Goal: Transaction & Acquisition: Book appointment/travel/reservation

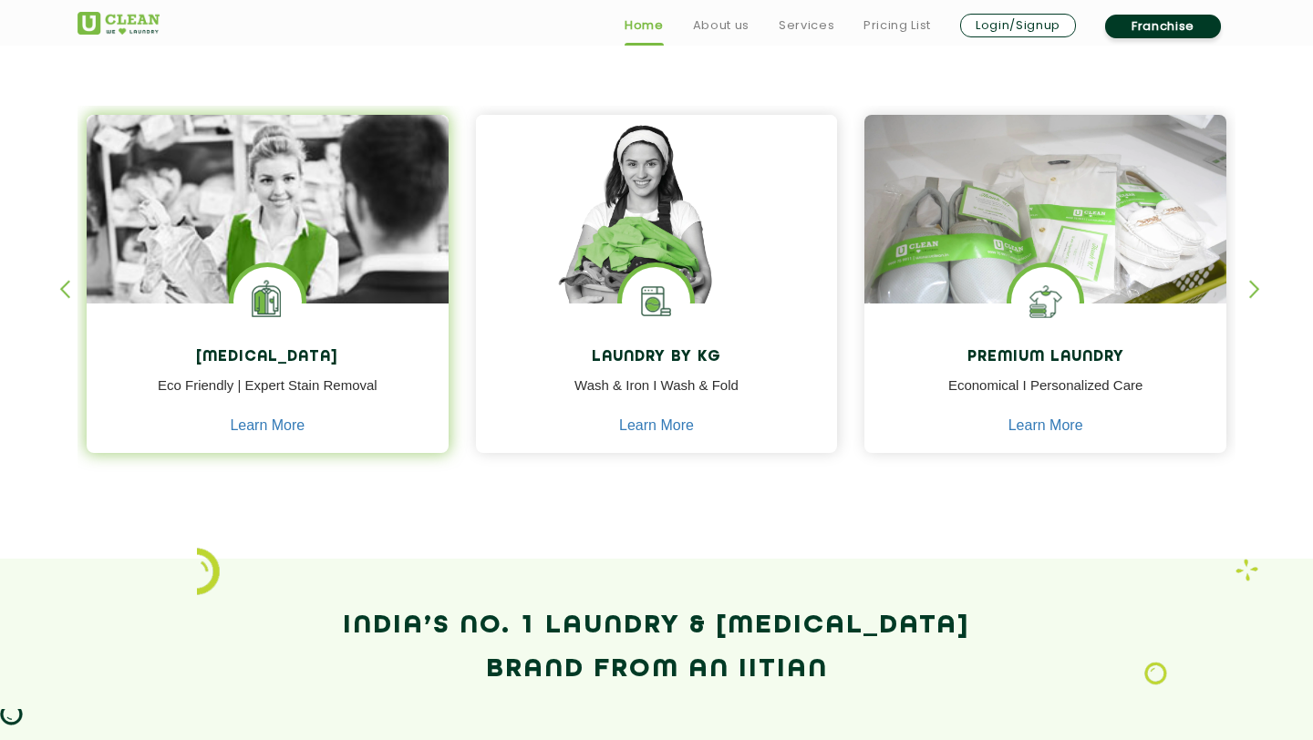
scroll to position [749, 0]
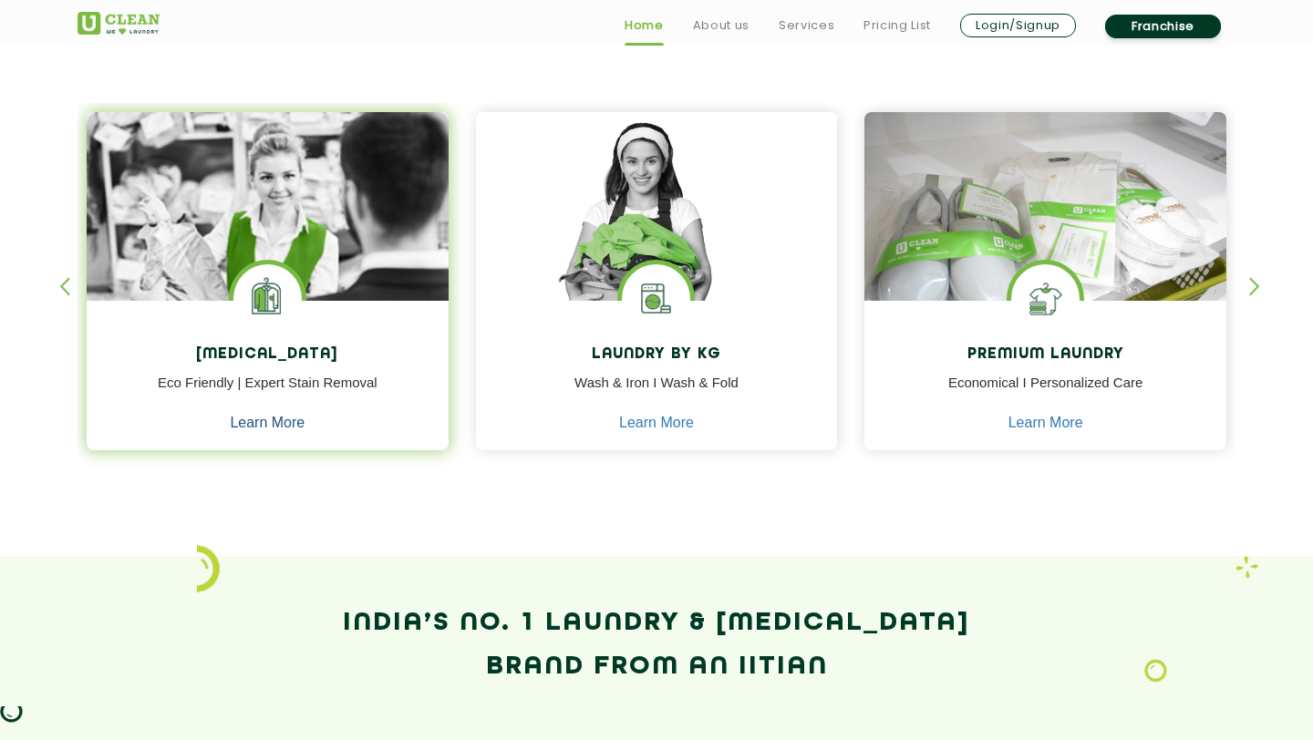
click at [261, 421] on link "Learn More" at bounding box center [267, 423] width 75 height 16
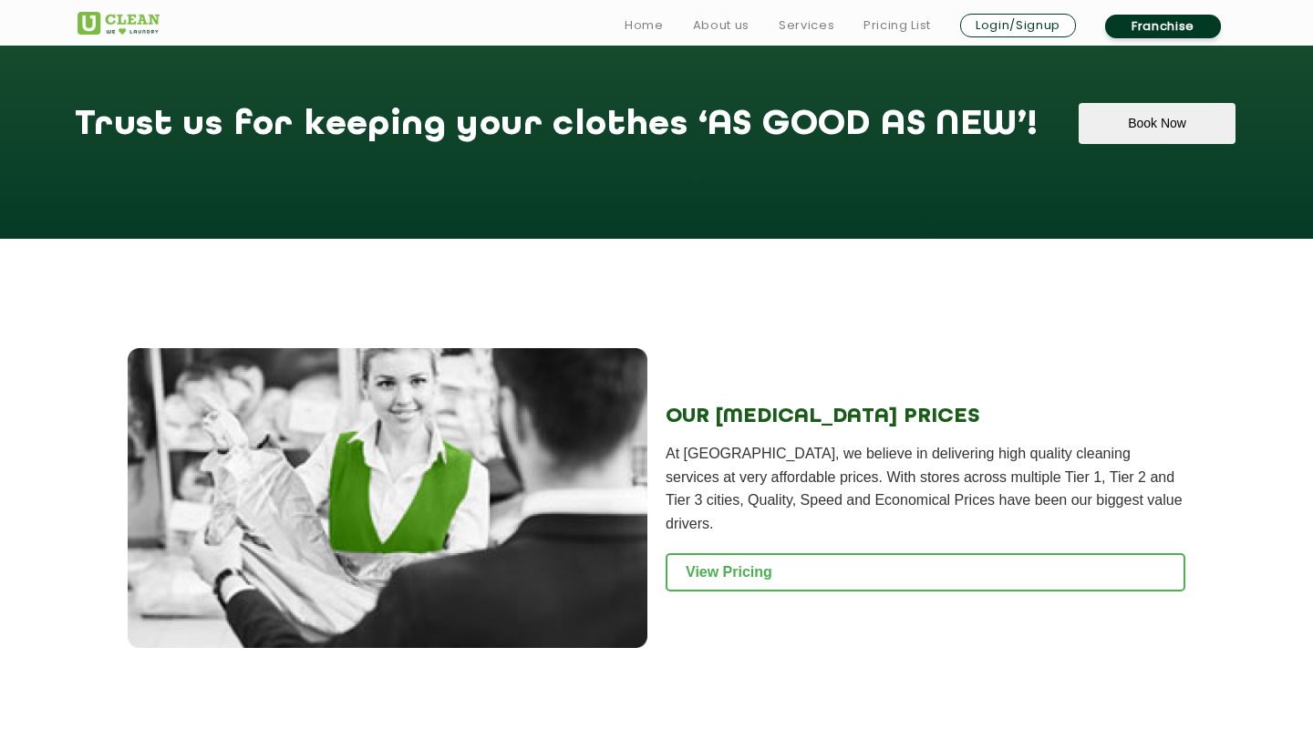
scroll to position [1920, 0]
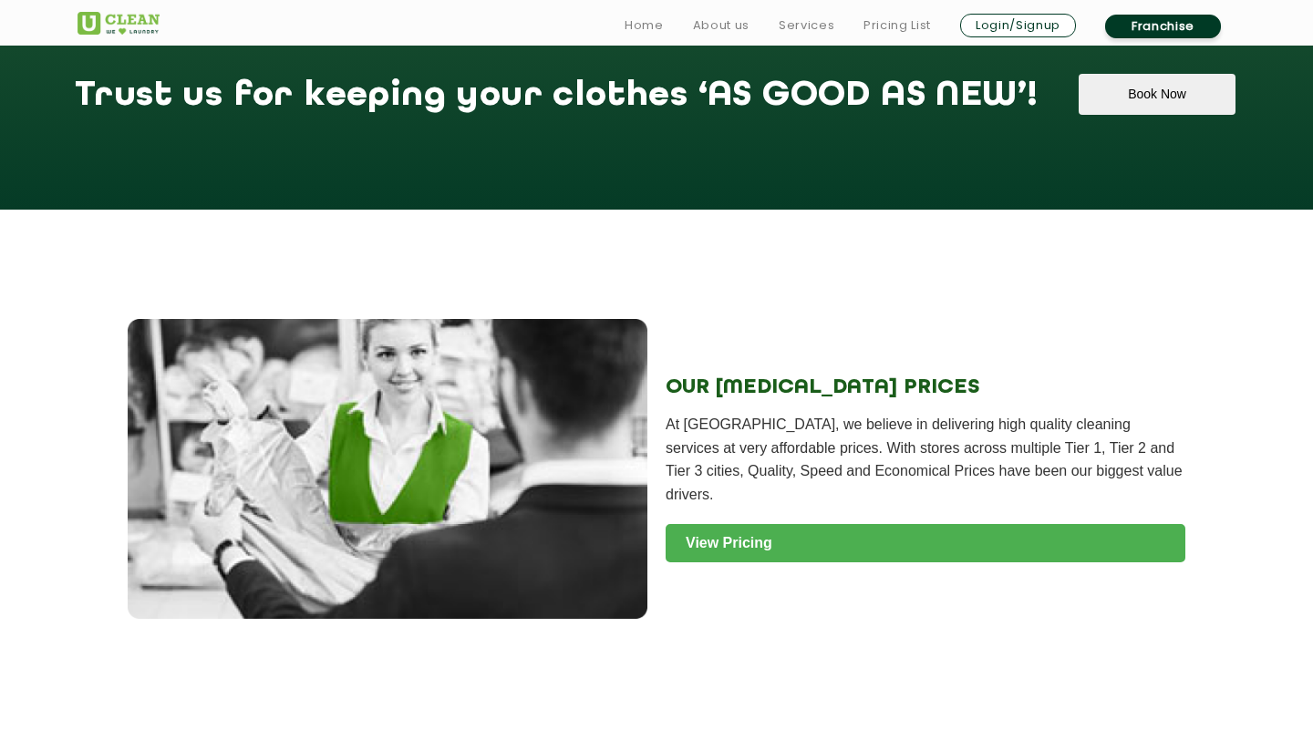
click at [771, 524] on link "View Pricing" at bounding box center [926, 543] width 520 height 38
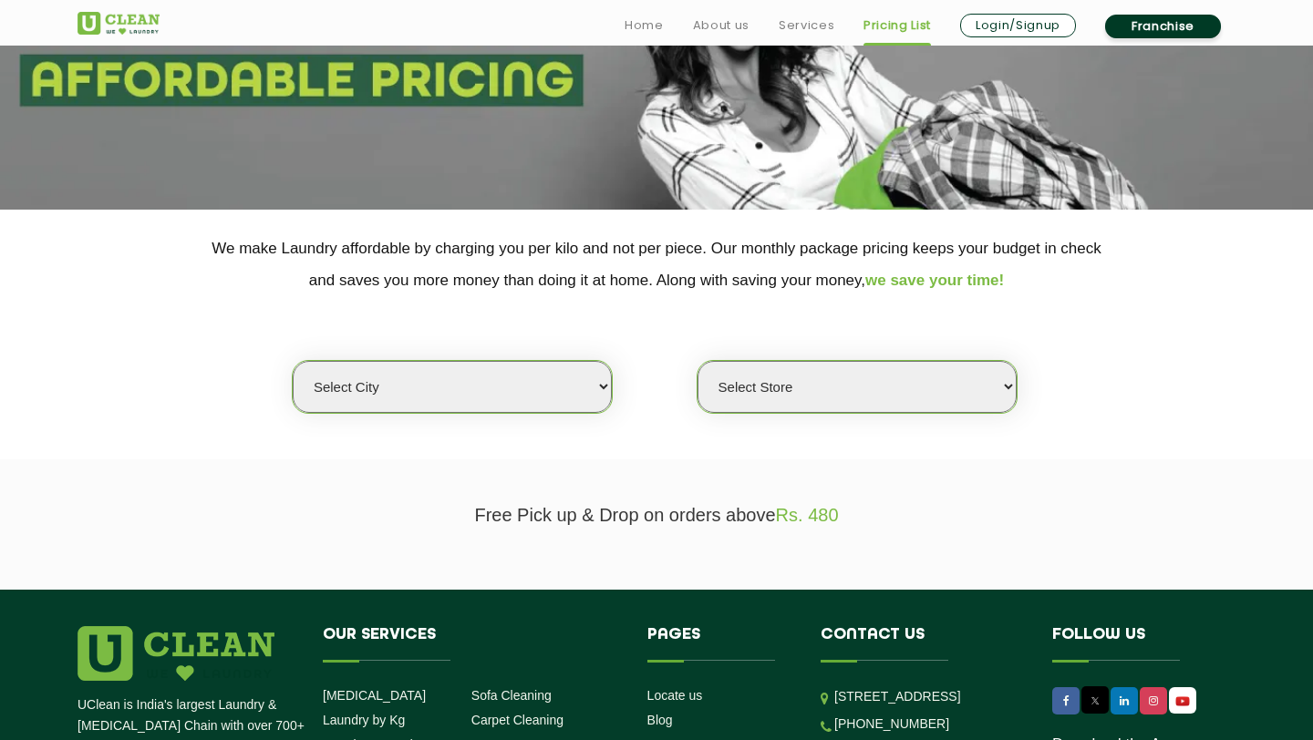
scroll to position [222, 0]
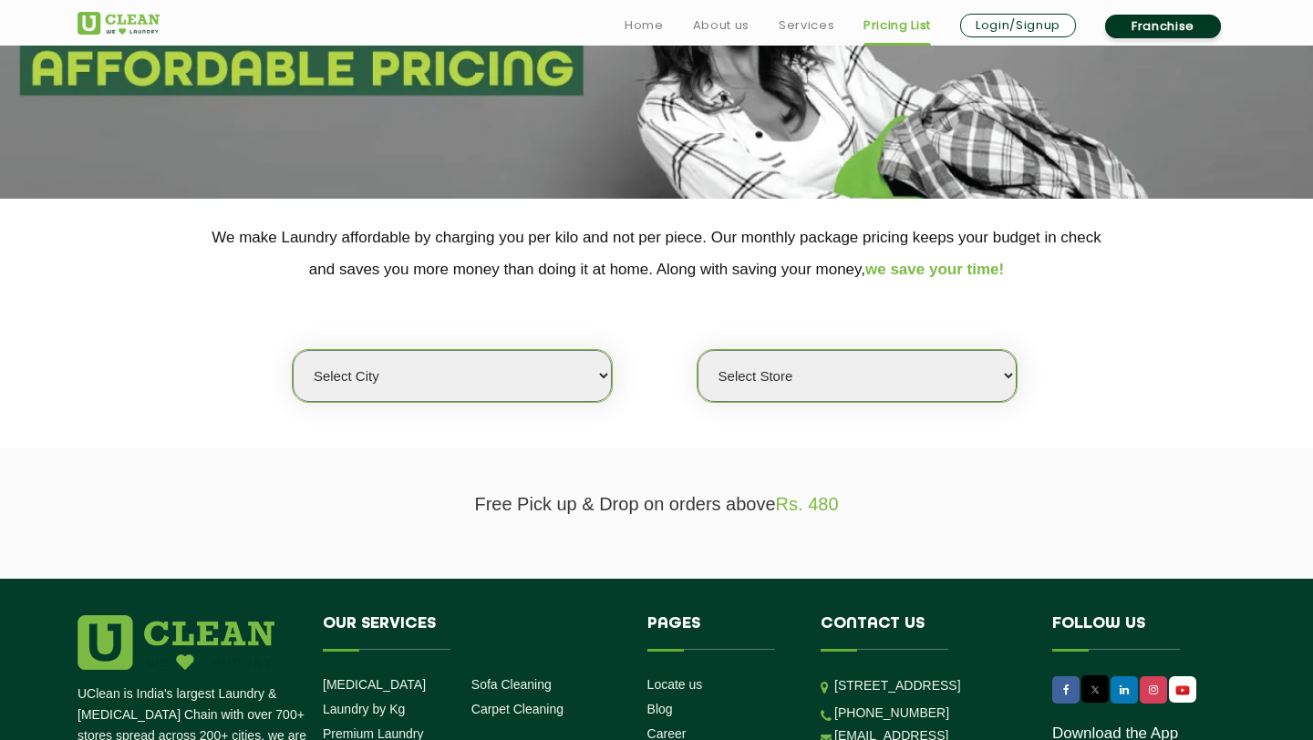
click at [475, 367] on select "Select city Aalo Agartala Agra Ahmedabad Akola Aligarh Alwar - UClean Select Am…" at bounding box center [452, 376] width 319 height 52
select select "16"
click at [293, 350] on select "Select city Aalo Agartala Agra Ahmedabad Akola Aligarh Alwar - UClean Select Am…" at bounding box center [452, 376] width 319 height 52
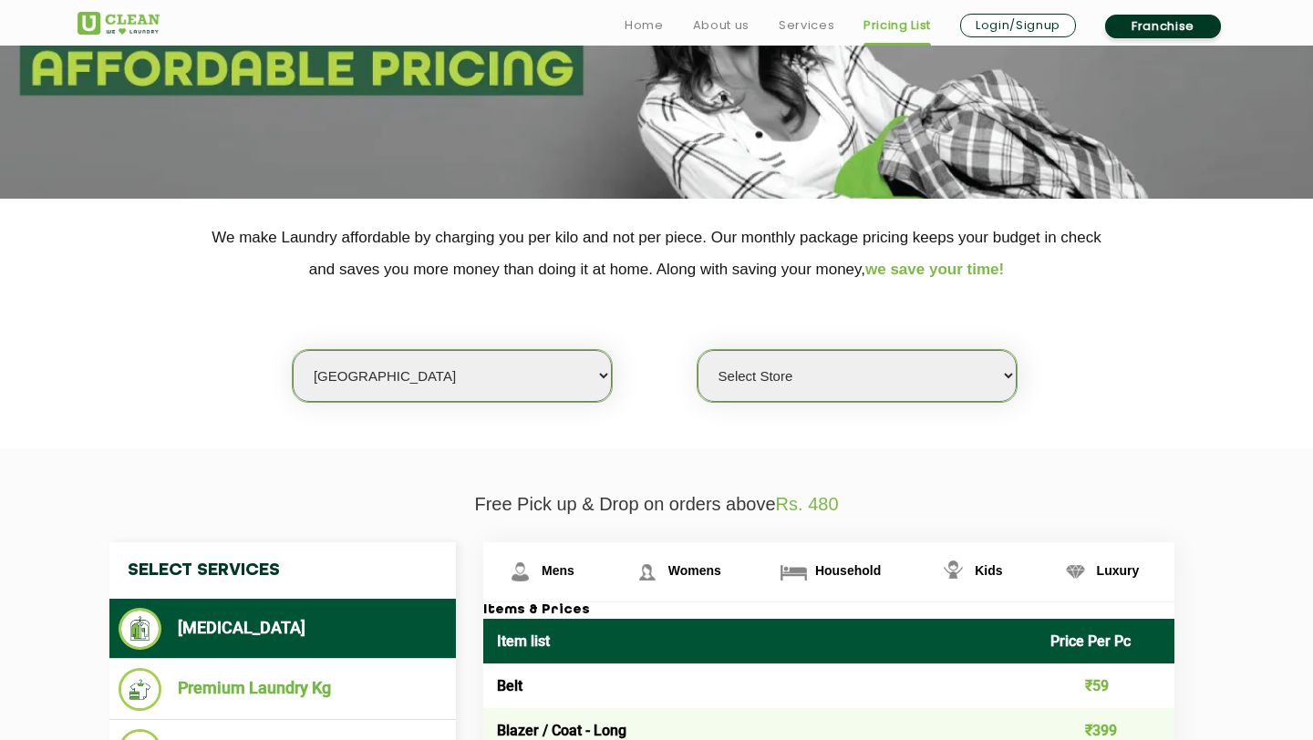
click at [774, 372] on select "Select Store UClean Powai UClean Deonar UClean LBS Marg UClean Chembur UClean W…" at bounding box center [857, 376] width 319 height 52
select select "47"
click at [698, 350] on select "Select Store UClean Powai UClean Deonar UClean LBS Marg UClean Chembur UClean W…" at bounding box center [857, 376] width 319 height 52
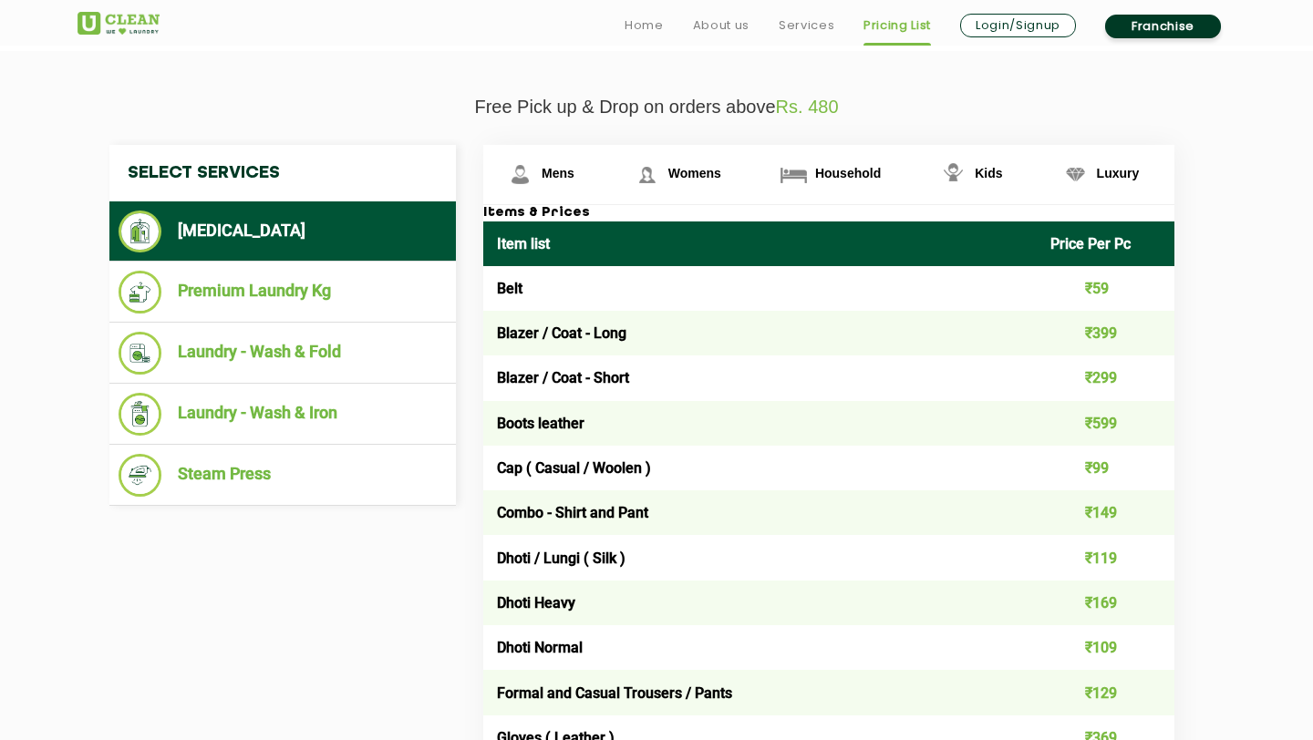
scroll to position [622, 0]
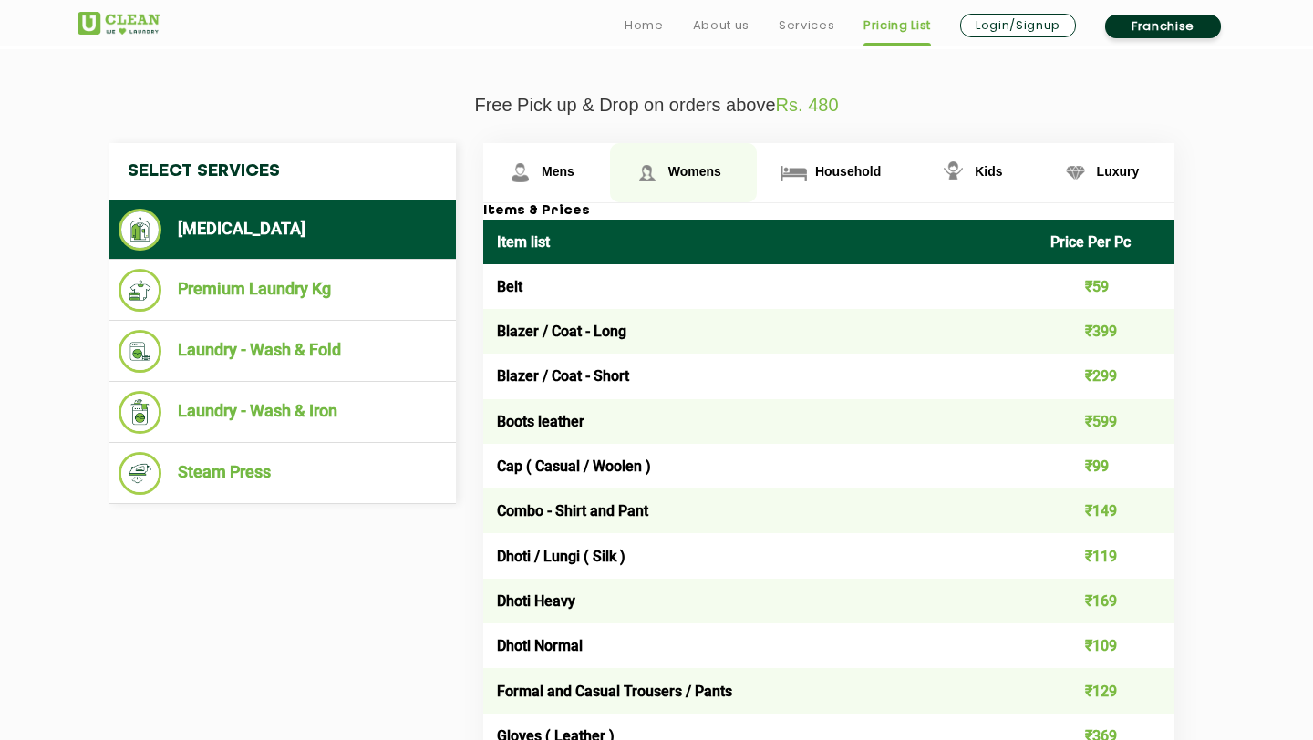
click at [692, 170] on span "Womens" at bounding box center [694, 171] width 53 height 15
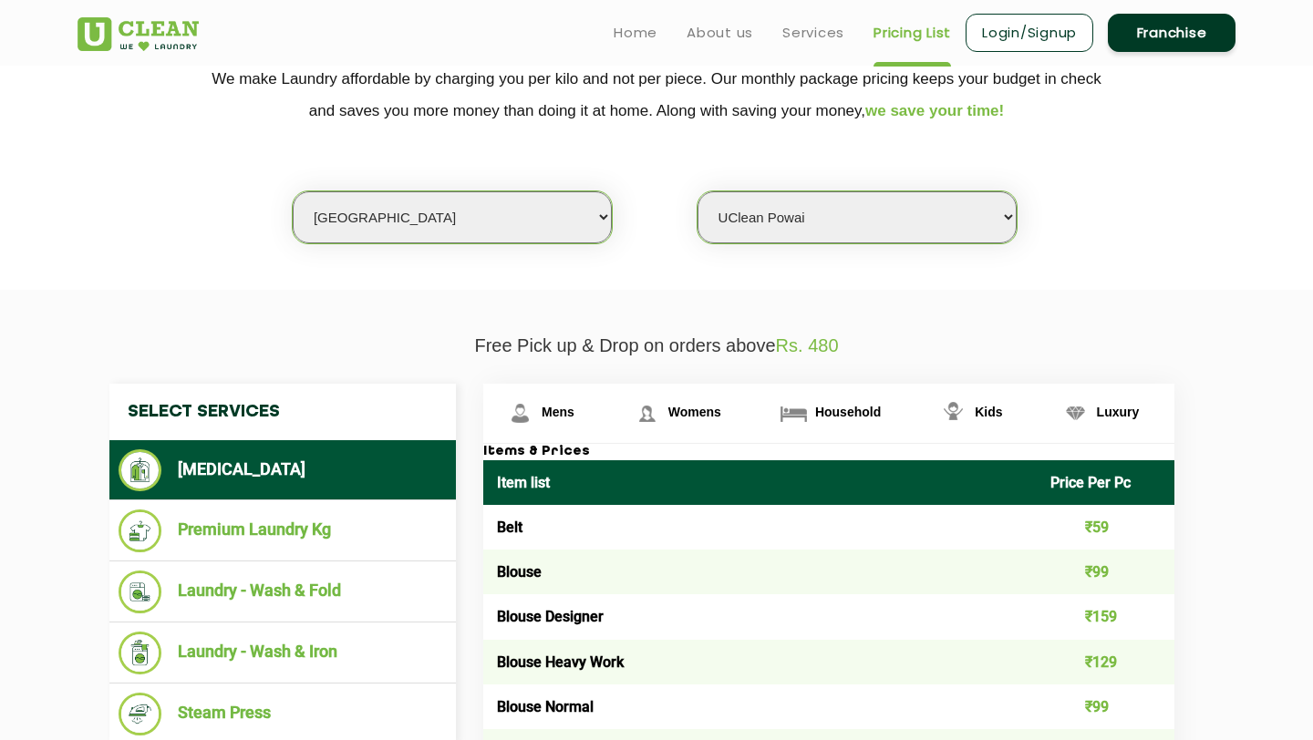
scroll to position [380, 0]
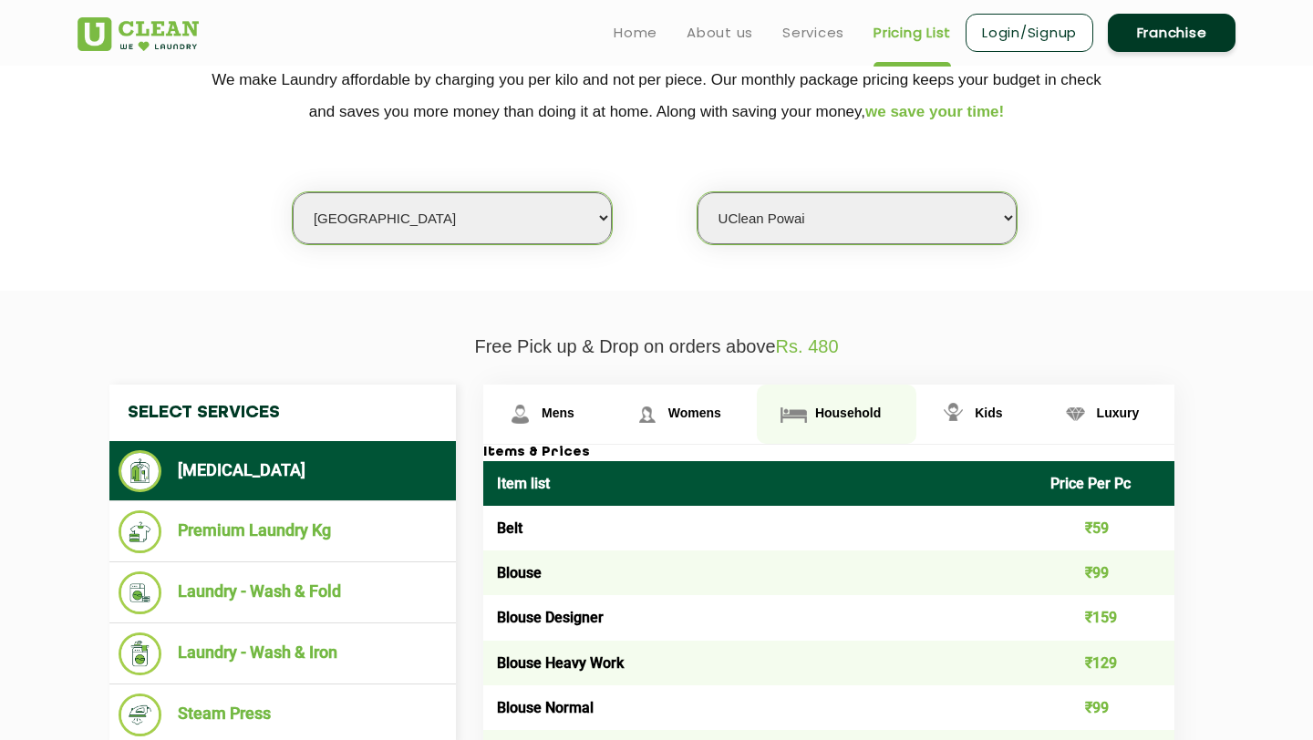
click at [829, 413] on span "Household" at bounding box center [848, 413] width 66 height 15
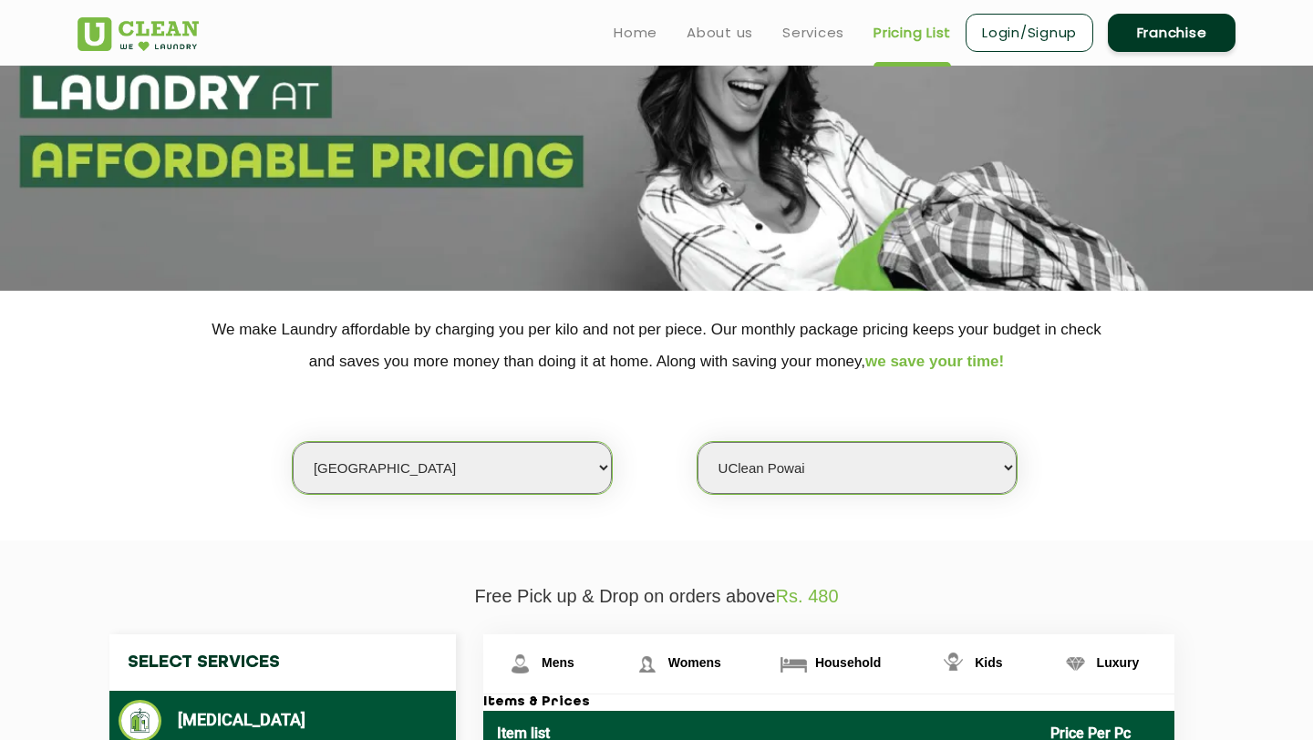
scroll to position [0, 0]
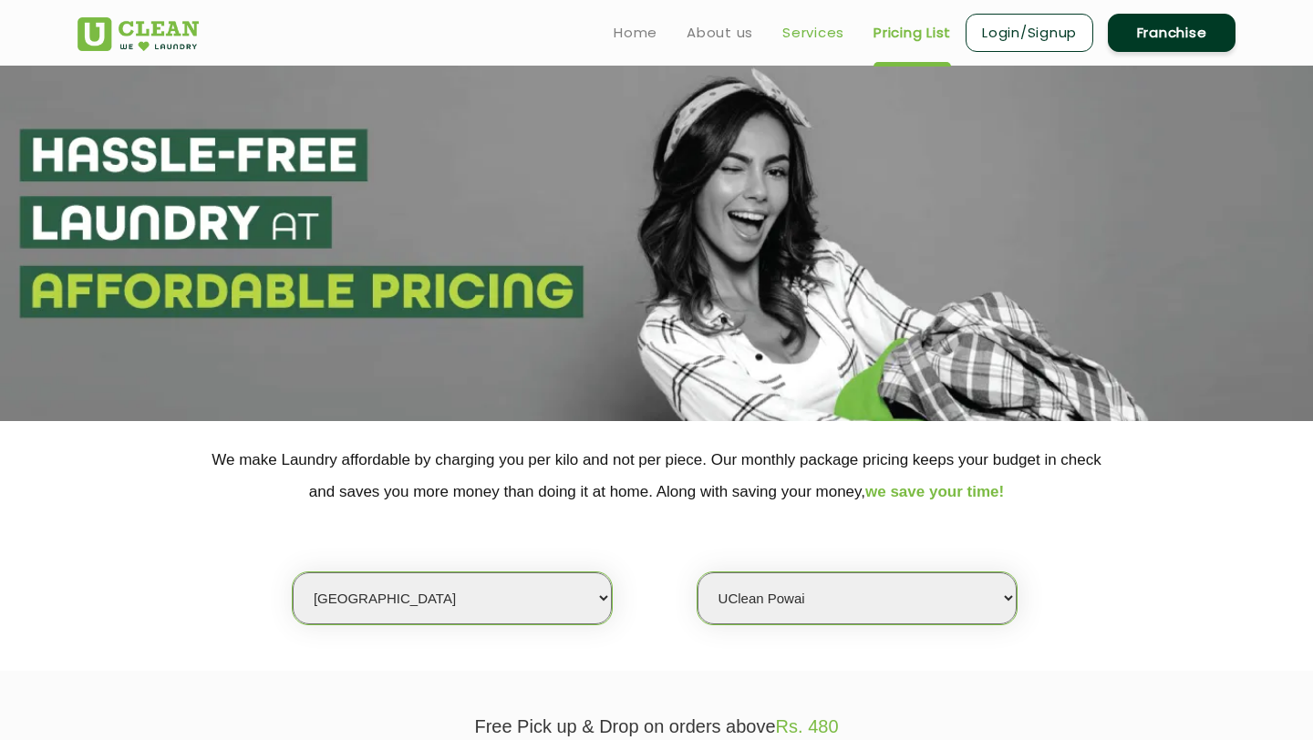
click at [819, 36] on link "Services" at bounding box center [813, 33] width 62 height 22
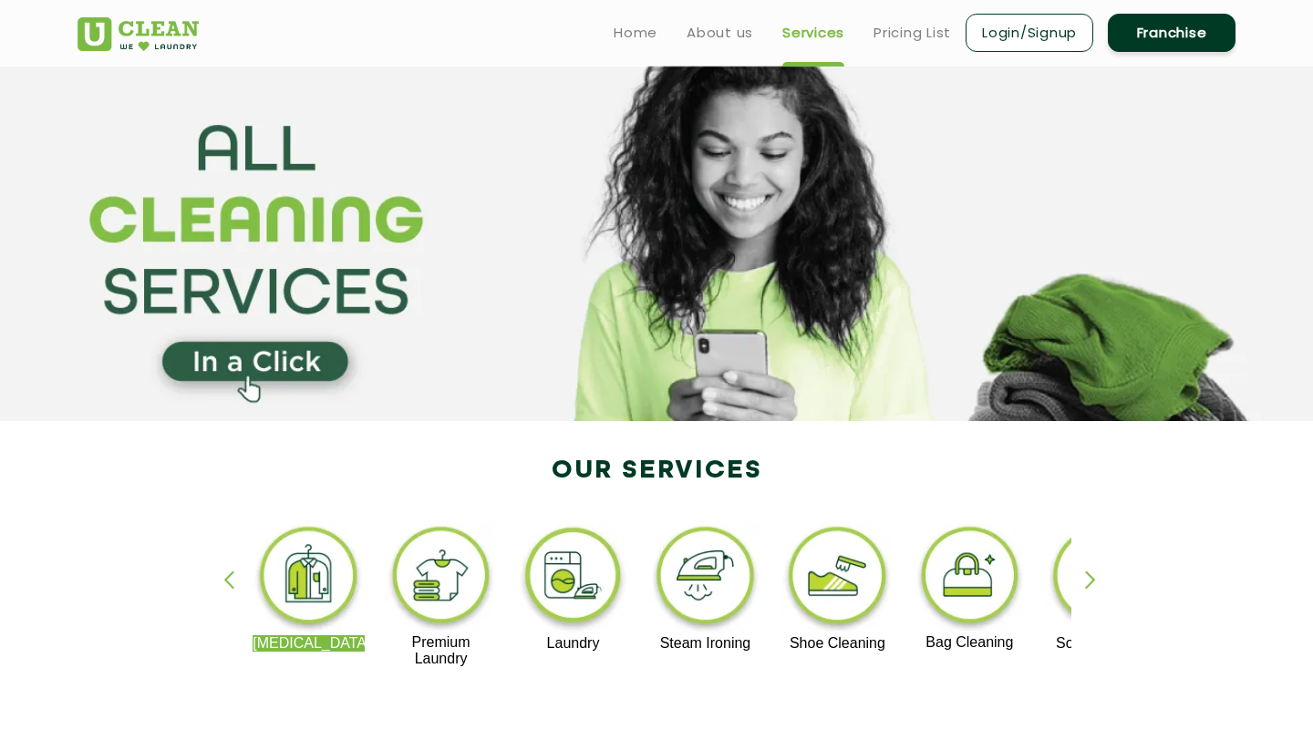
click at [831, 572] on img at bounding box center [837, 578] width 112 height 113
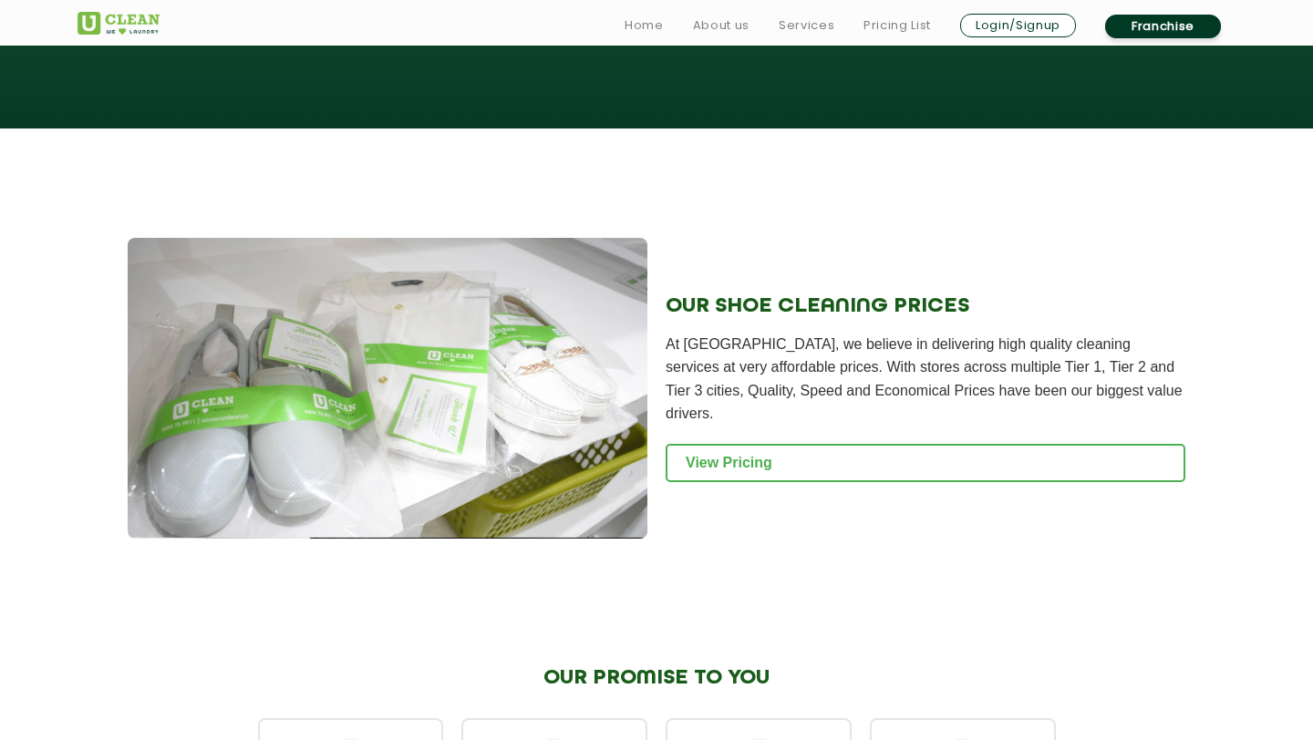
scroll to position [1696, 0]
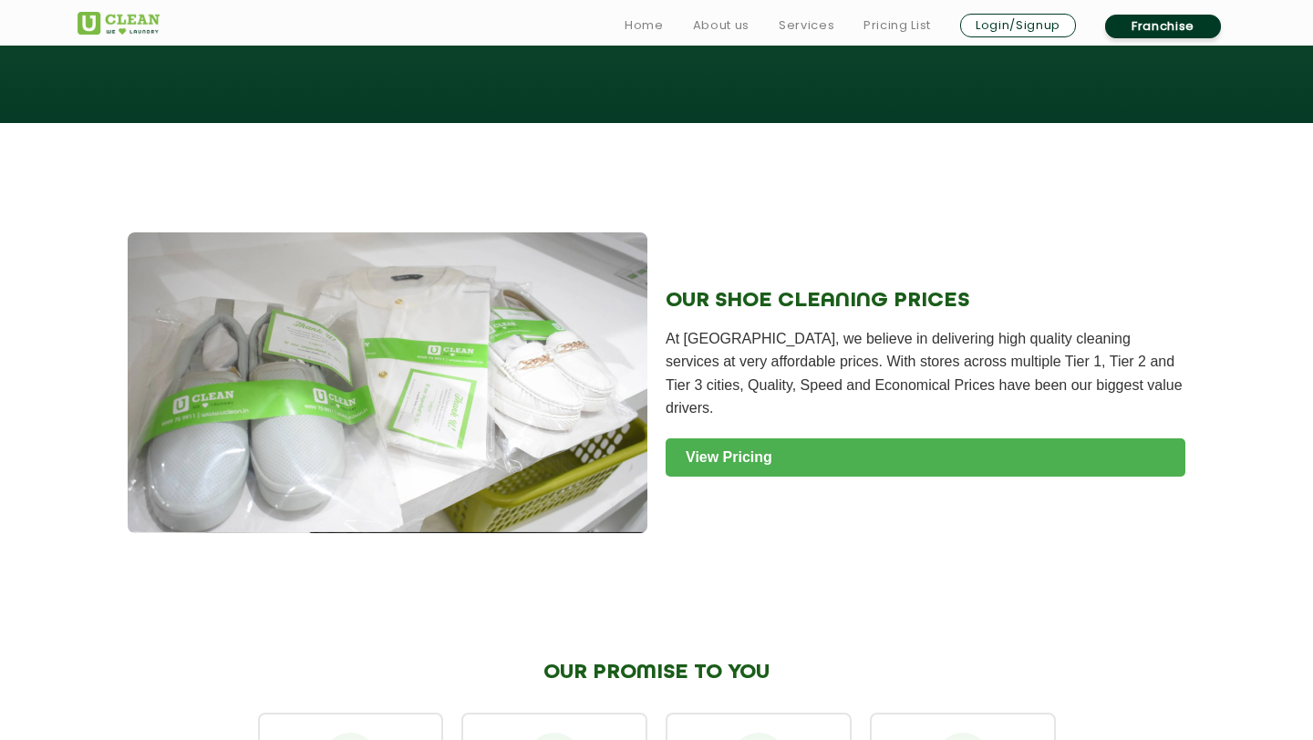
click at [771, 458] on link "View Pricing" at bounding box center [926, 458] width 520 height 38
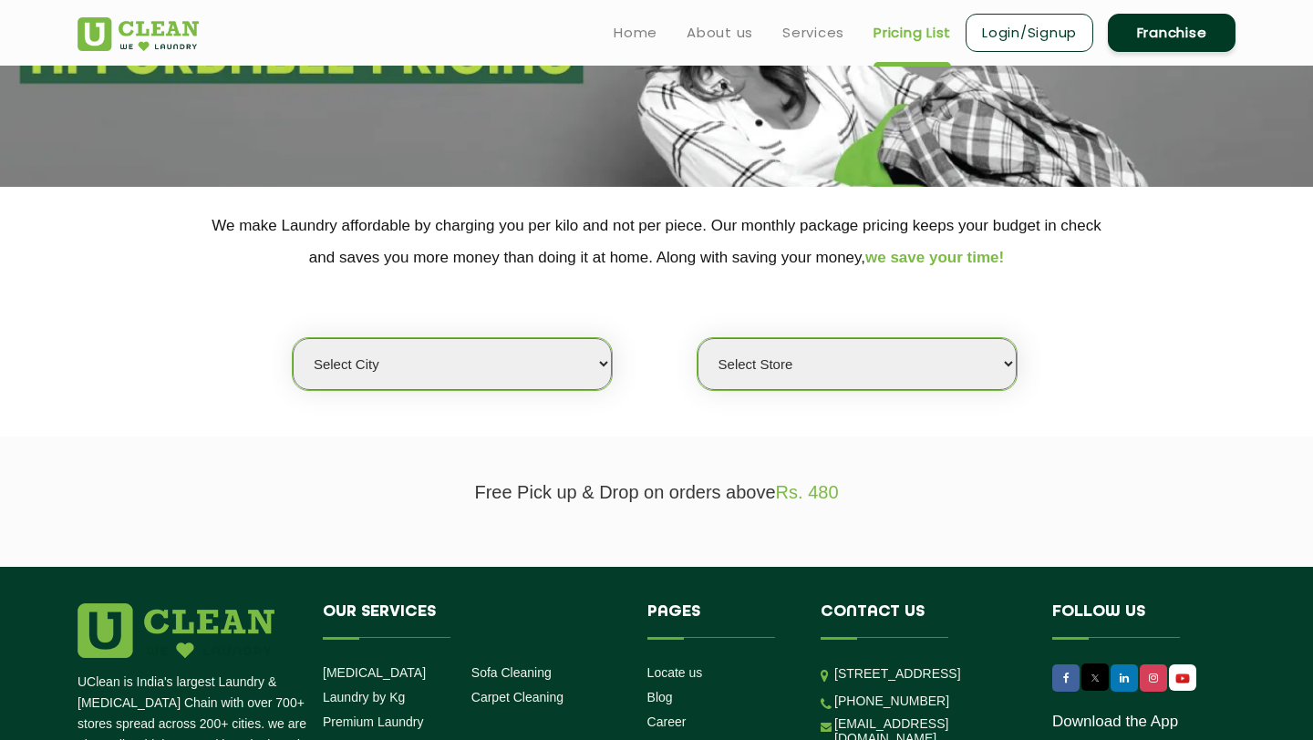
scroll to position [229, 0]
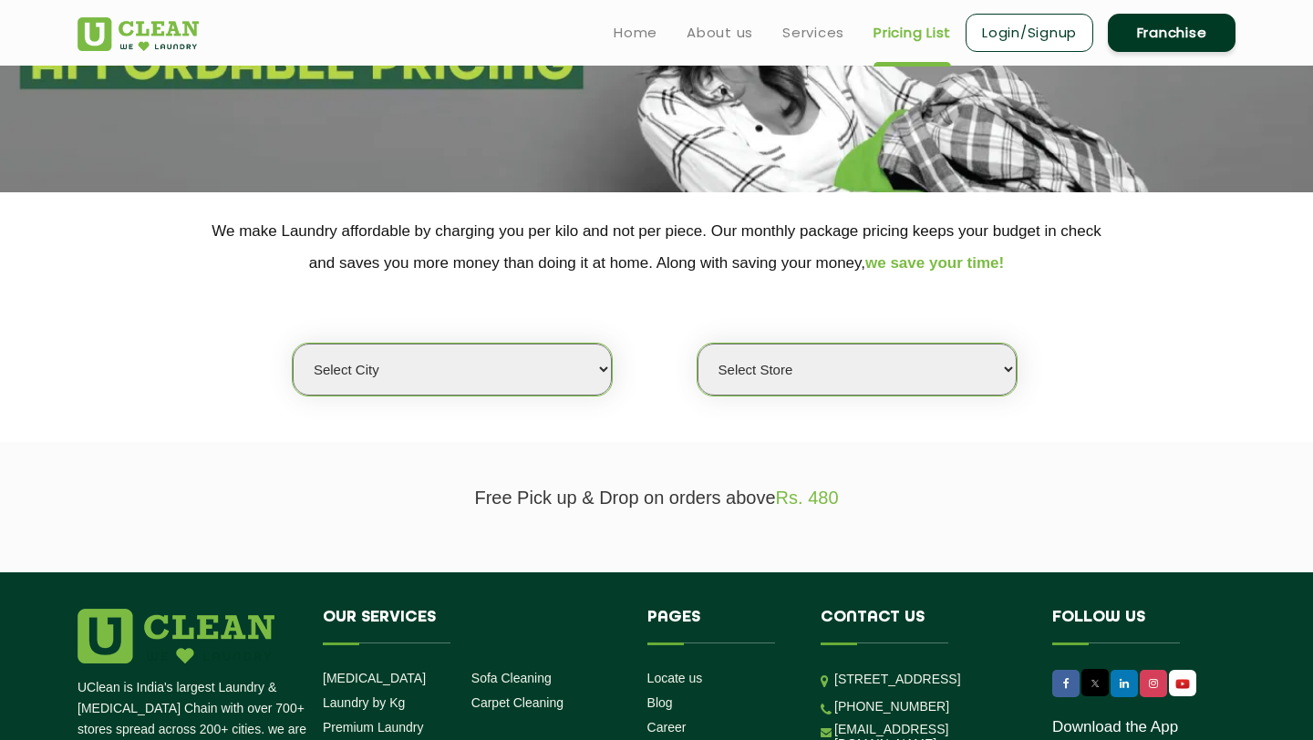
click at [446, 369] on select "Select city Aalo Agartala Agra Ahmedabad Akola Aligarh Alwar - UClean Select Am…" at bounding box center [452, 370] width 319 height 52
select select "16"
click at [293, 344] on select "Select city Aalo Agartala Agra Ahmedabad Akola Aligarh Alwar - UClean Select Am…" at bounding box center [452, 370] width 319 height 52
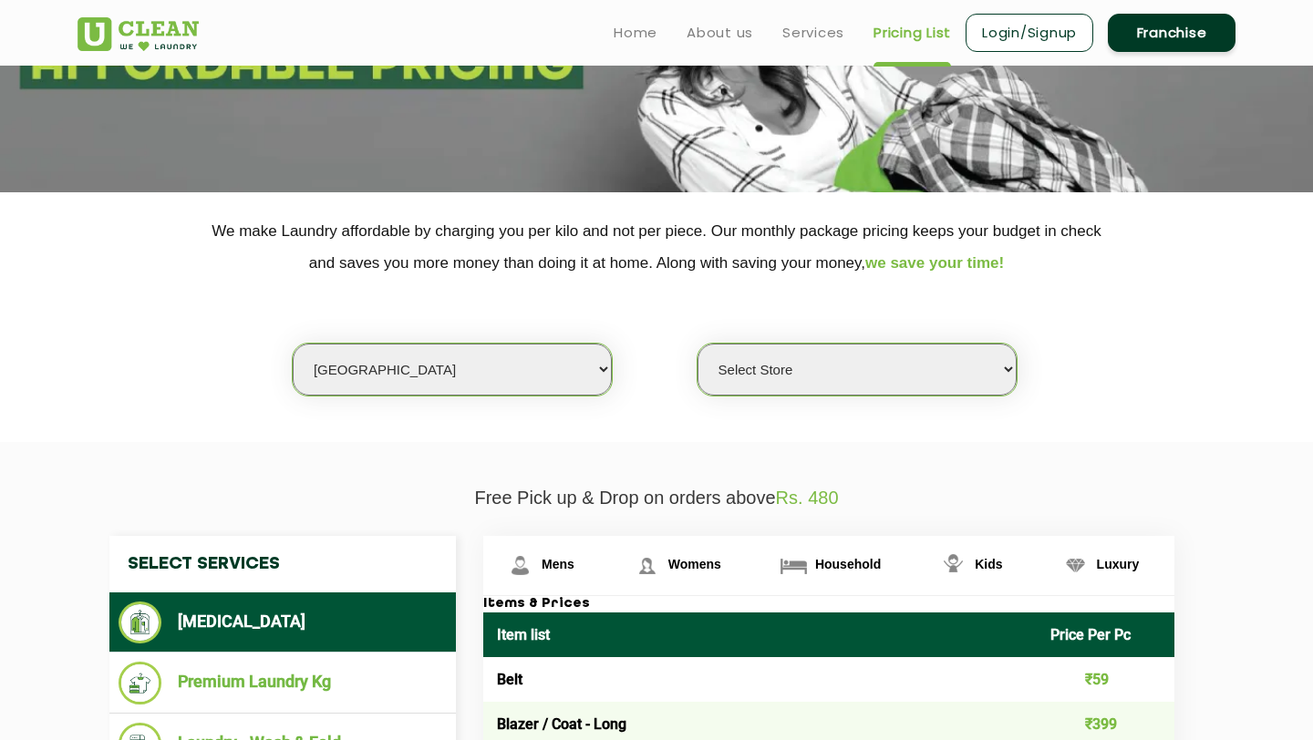
click at [813, 398] on section "We make Laundry affordable by charging you per kilo and not per piece. Our mont…" at bounding box center [656, 317] width 1313 height 250
click at [814, 370] on select "Select Store UClean Powai UClean Deonar UClean LBS Marg UClean Chembur UClean W…" at bounding box center [857, 370] width 319 height 52
select select "47"
click at [698, 344] on select "Select Store UClean Powai UClean Deonar UClean LBS Marg UClean Chembur UClean W…" at bounding box center [857, 370] width 319 height 52
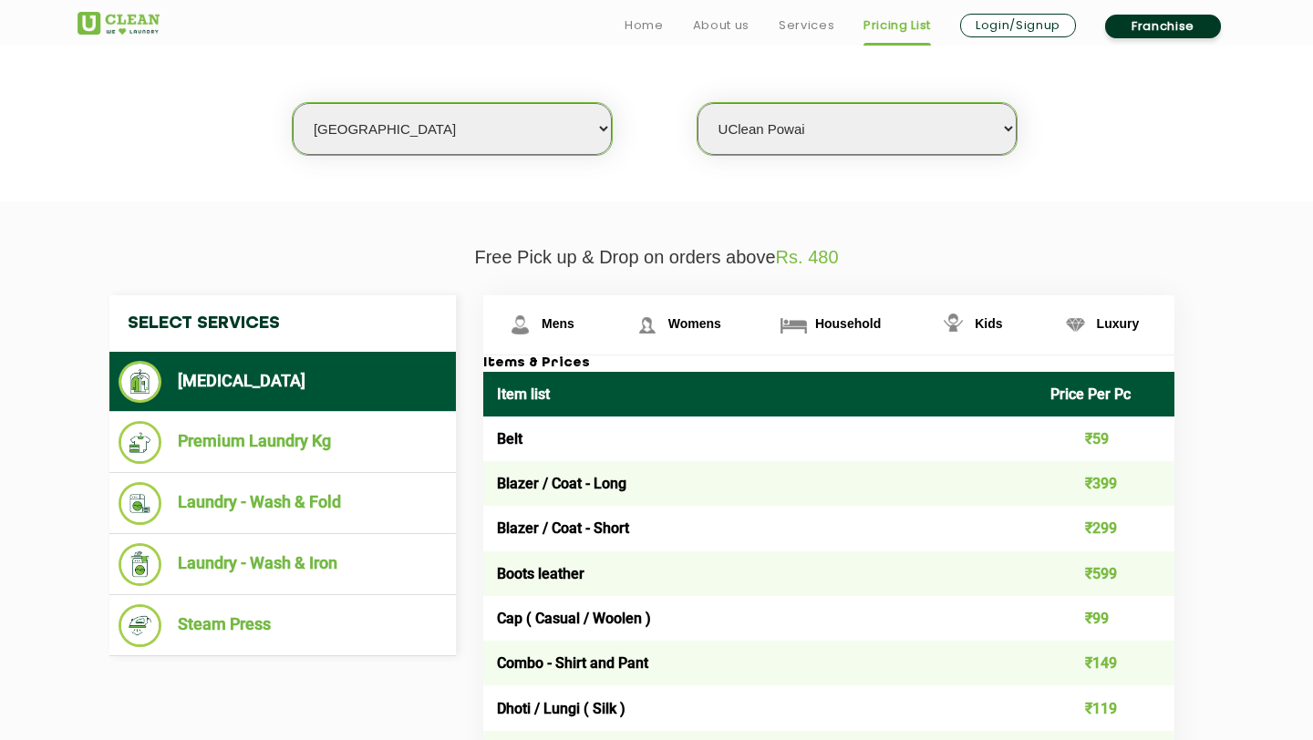
scroll to position [492, 0]
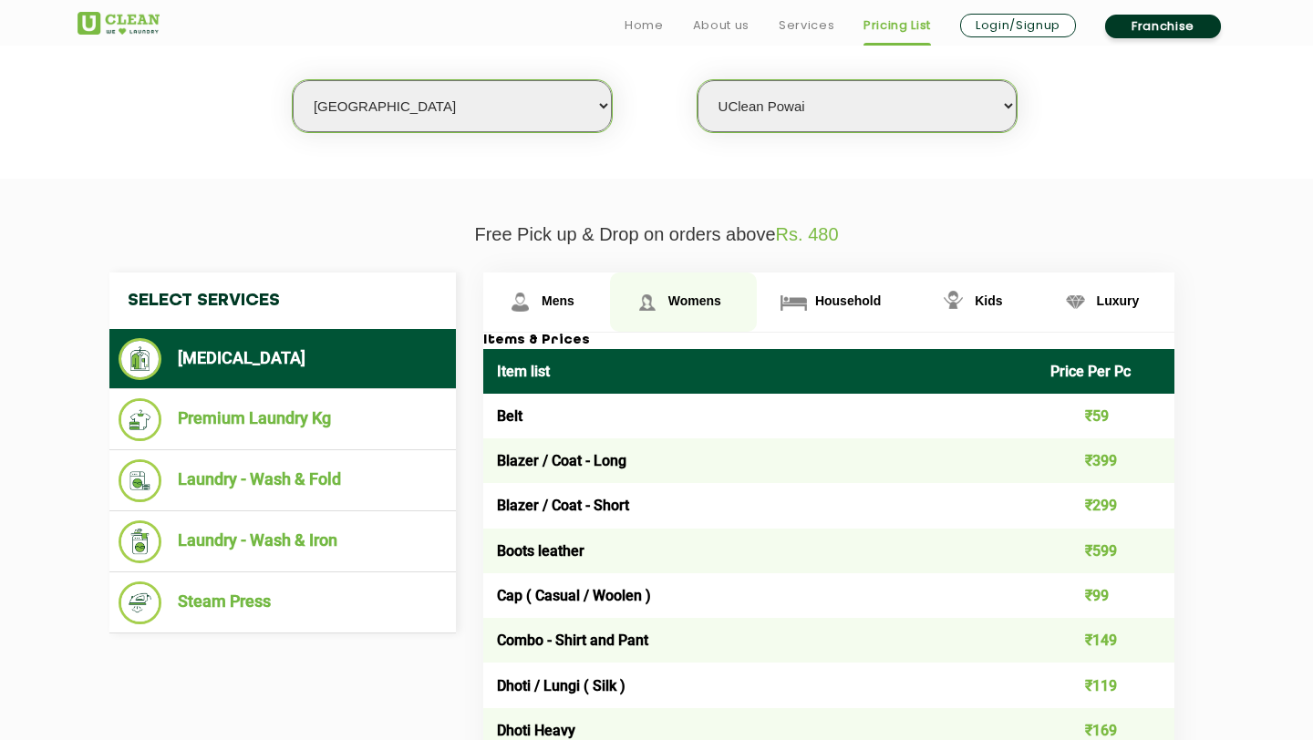
click at [698, 306] on span "Womens" at bounding box center [694, 301] width 53 height 15
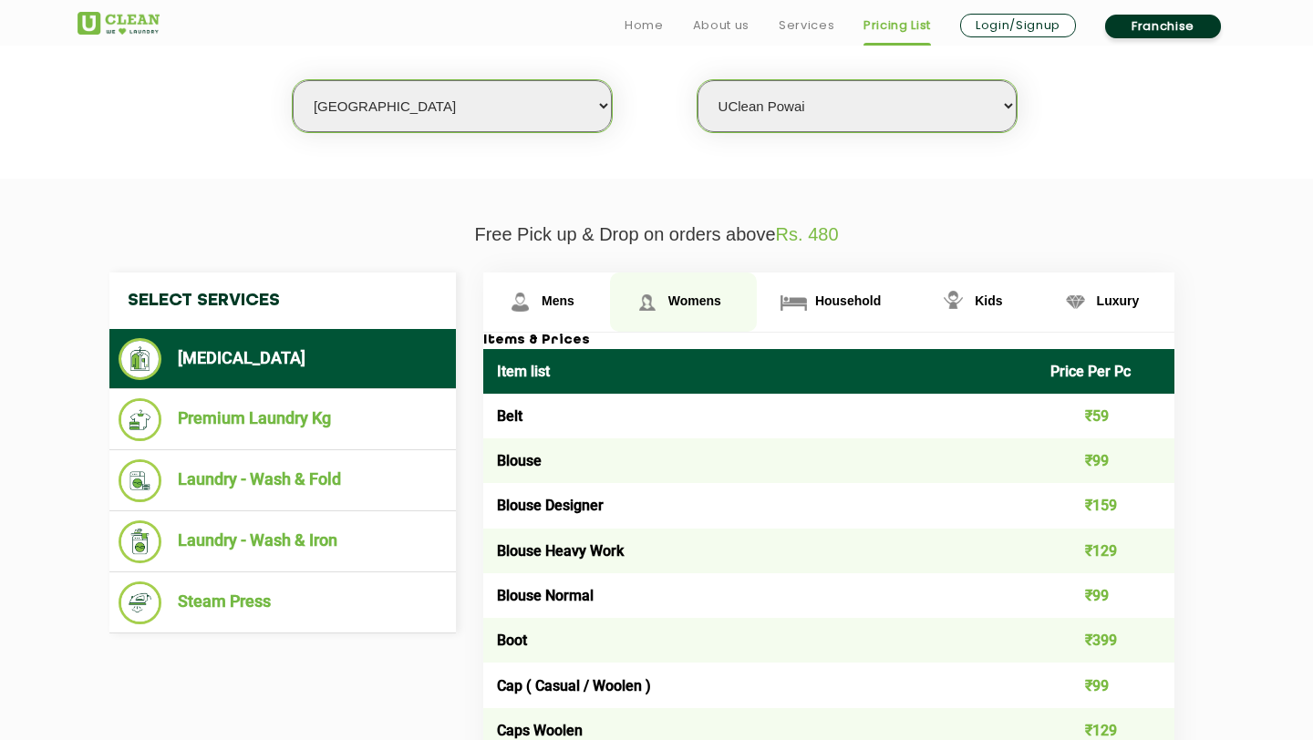
click at [691, 296] on span "Womens" at bounding box center [694, 301] width 53 height 15
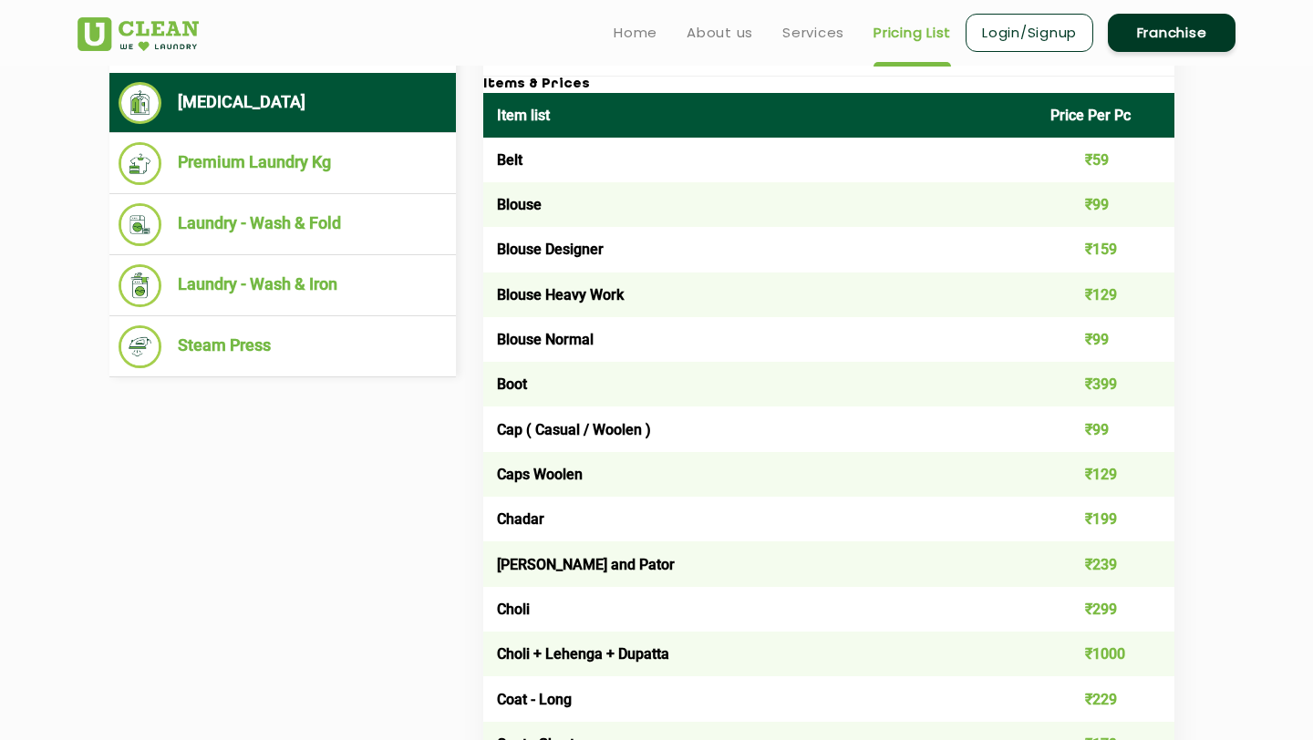
scroll to position [299, 0]
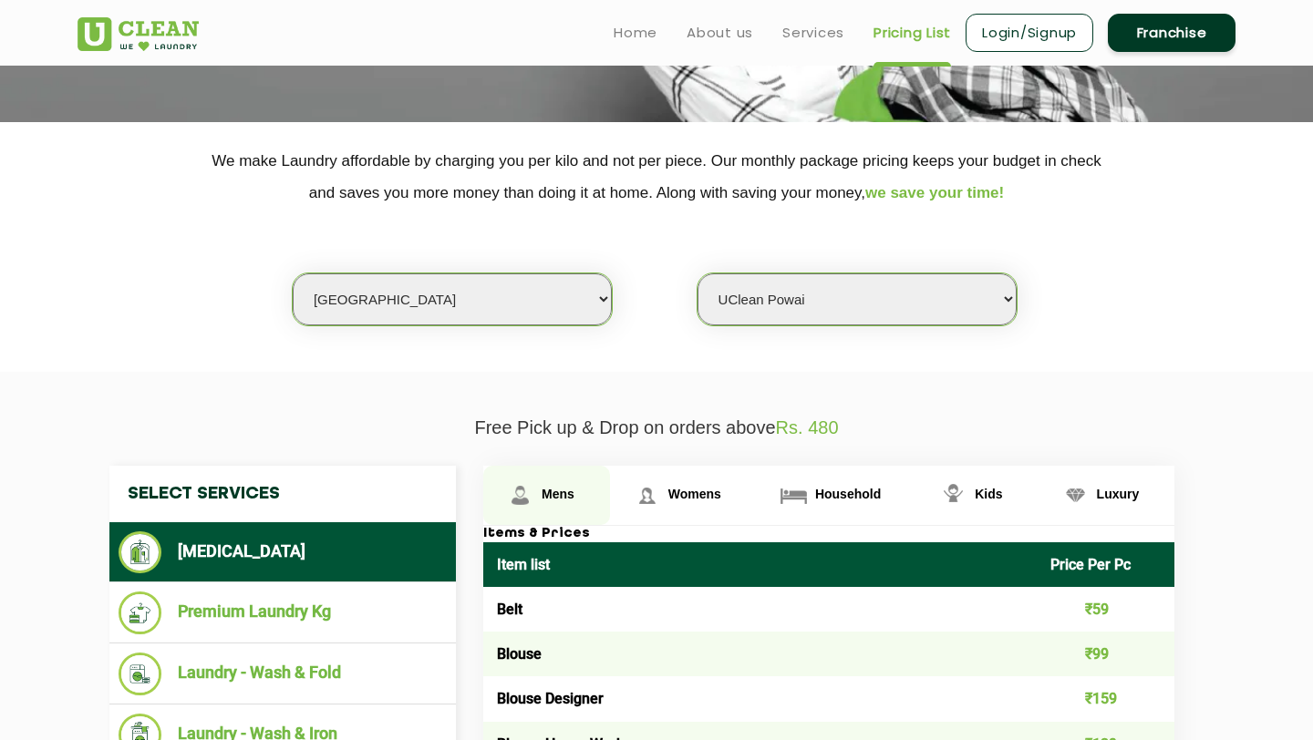
click at [565, 491] on span "Mens" at bounding box center [558, 494] width 33 height 15
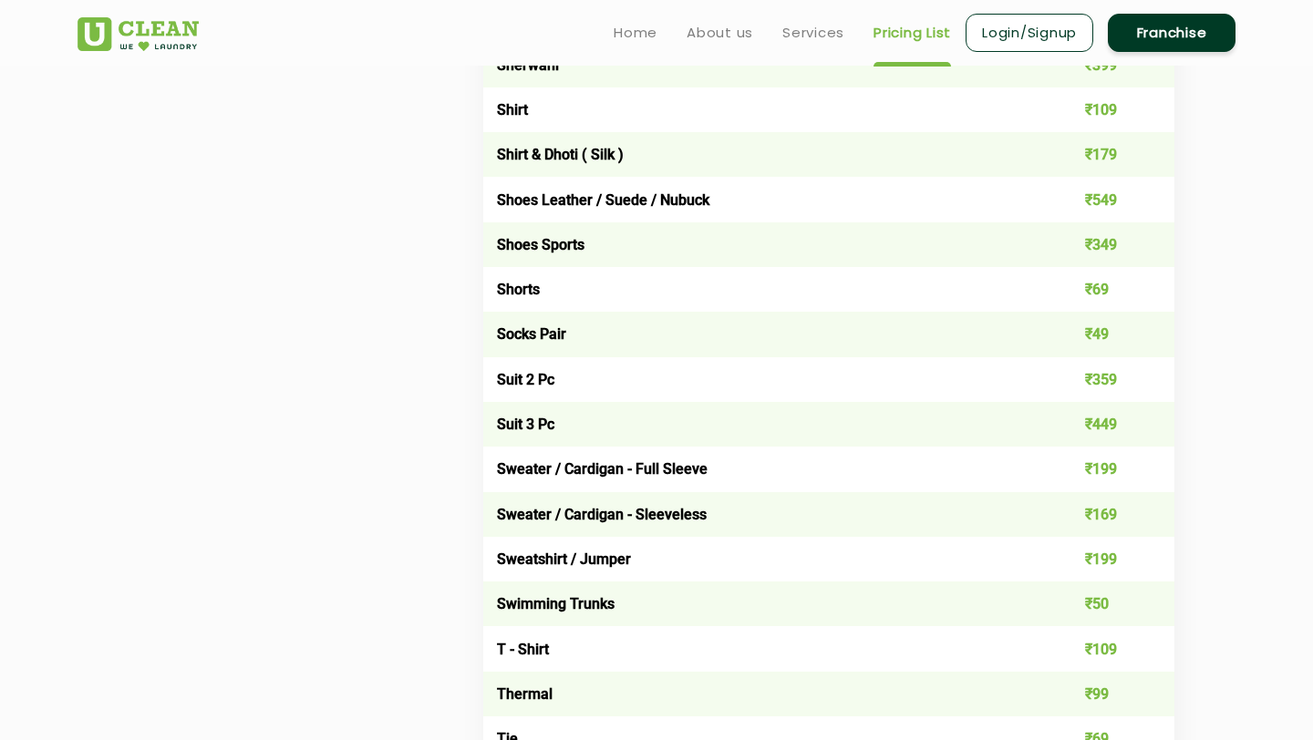
scroll to position [2662, 0]
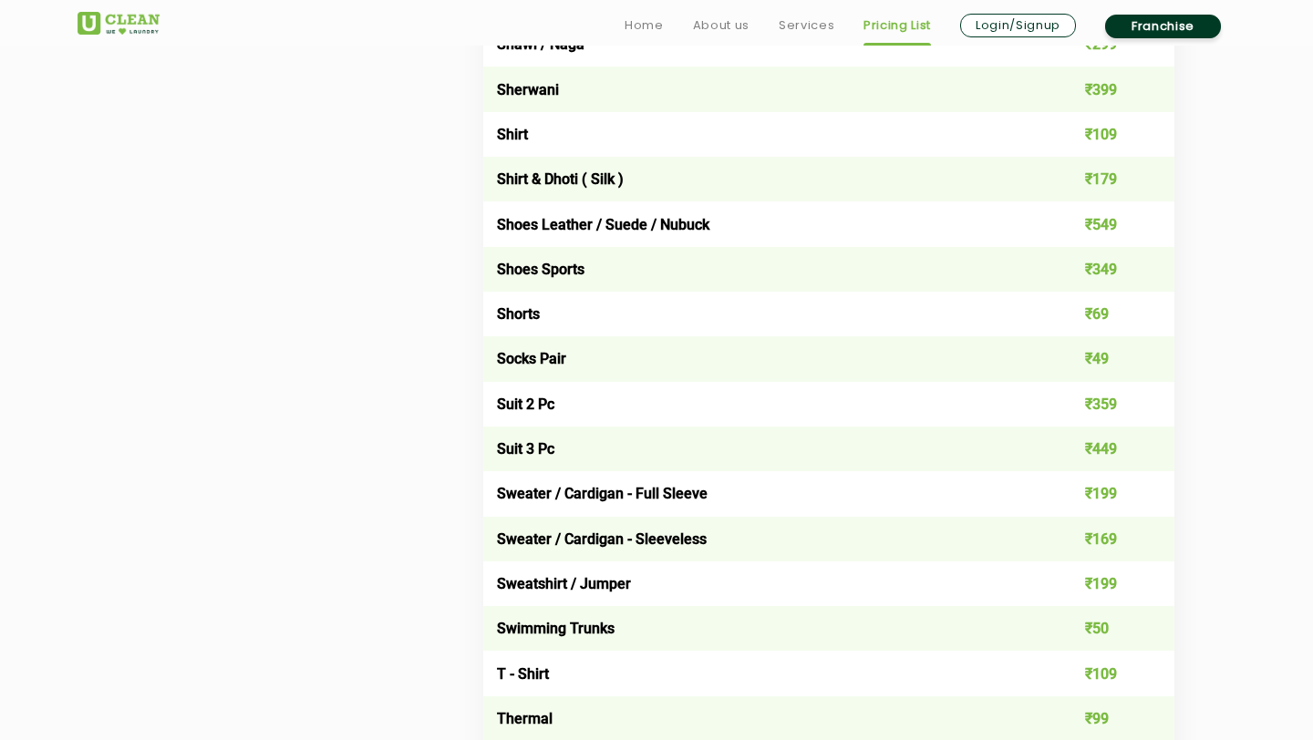
click at [1007, 27] on link "Login/Signup" at bounding box center [1018, 26] width 116 height 24
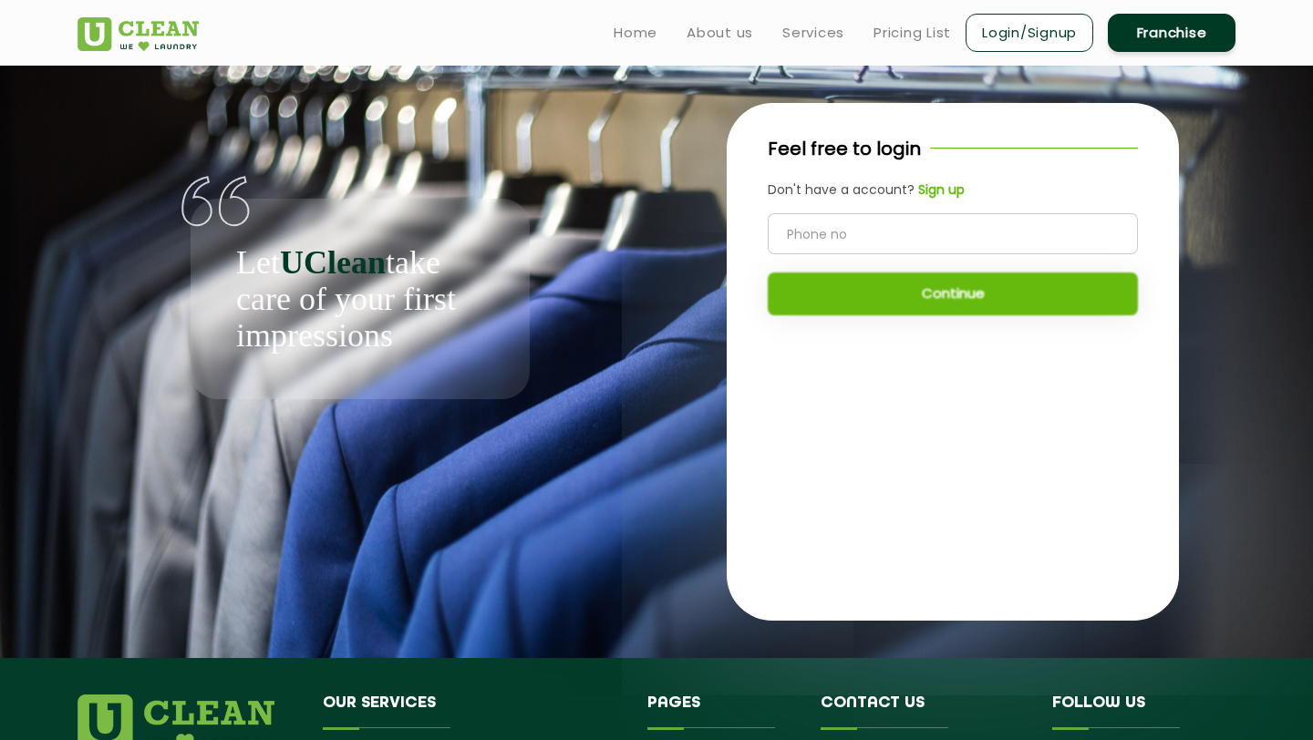
click at [821, 235] on input "tel" at bounding box center [953, 233] width 370 height 41
type input "7045542544"
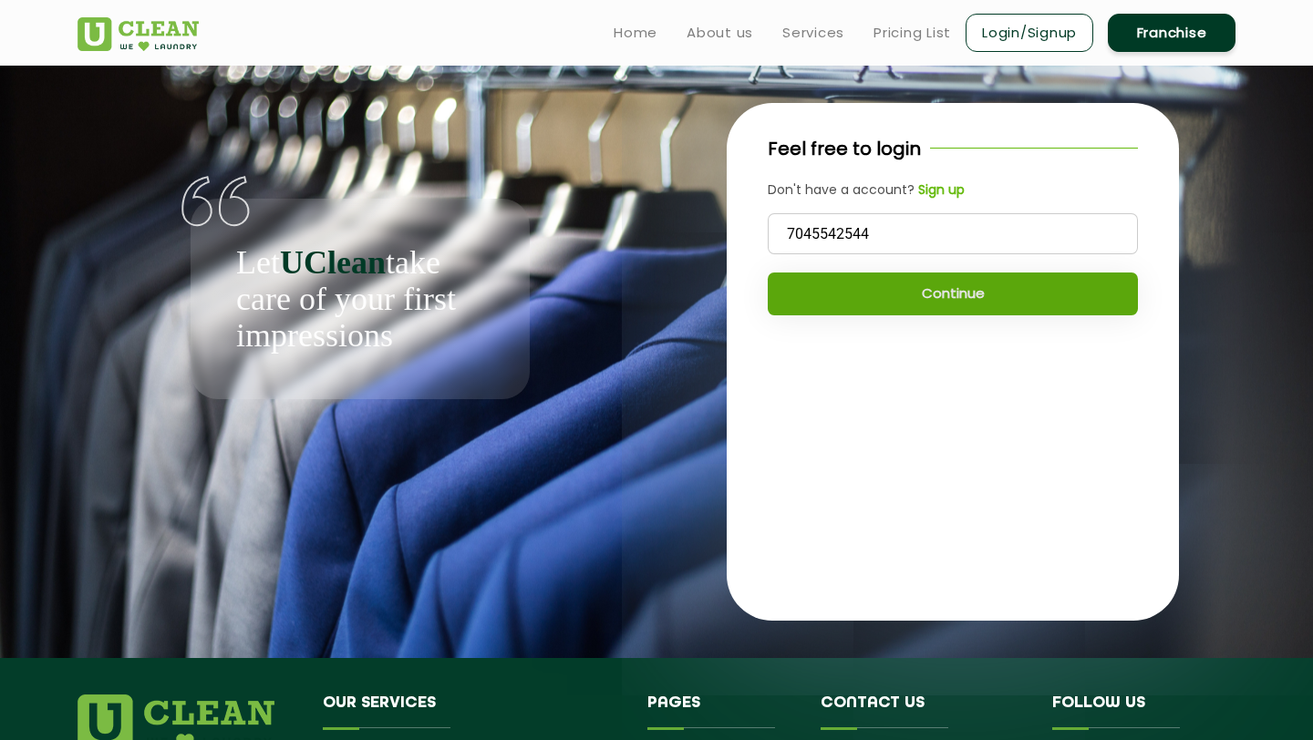
click at [945, 293] on button "Continue" at bounding box center [953, 294] width 370 height 43
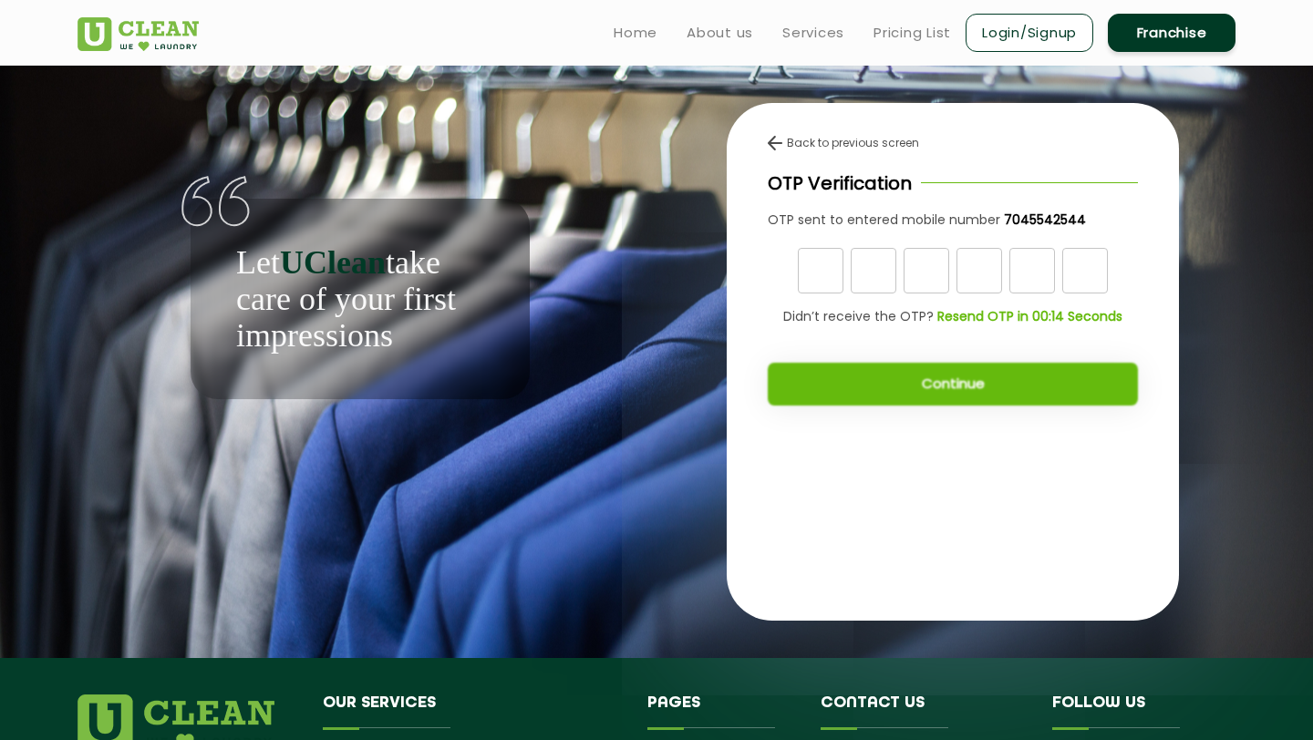
click at [811, 270] on input "text" at bounding box center [821, 271] width 46 height 46
type input "0"
type input "8"
type input "2"
type input "8"
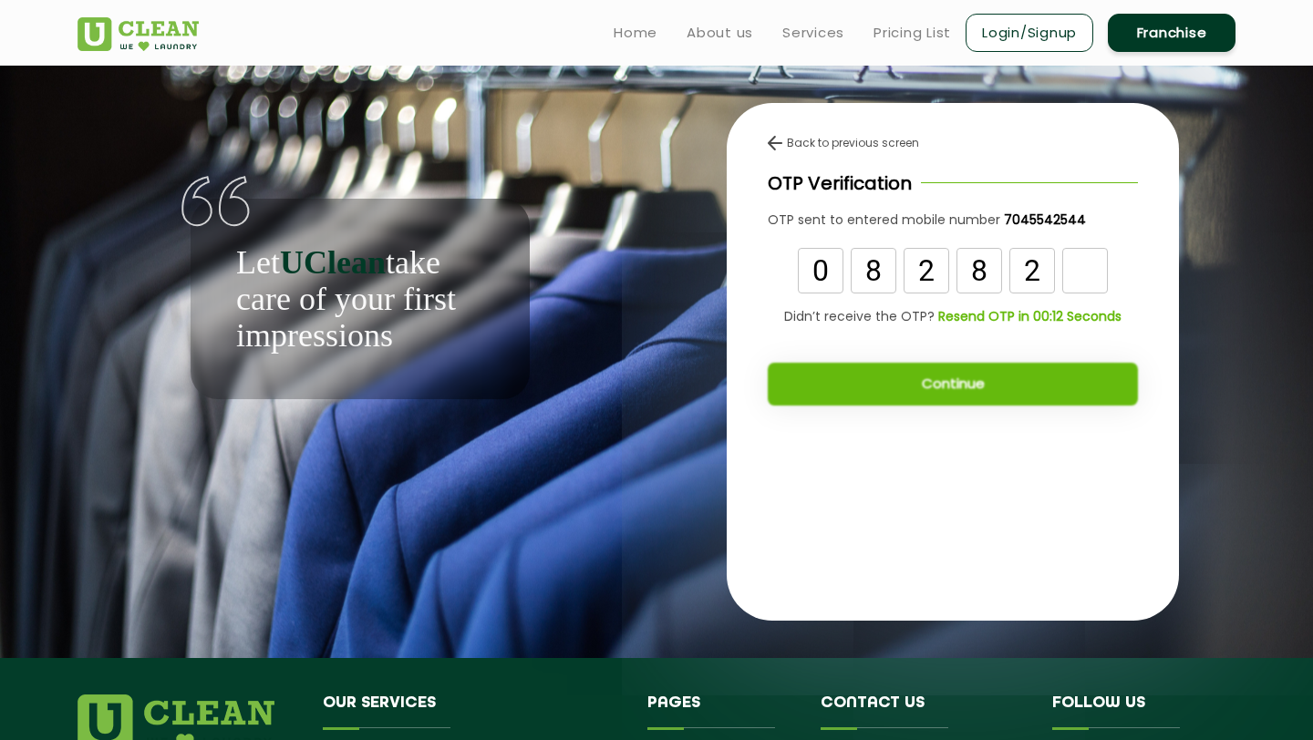
type input "2"
type input "9"
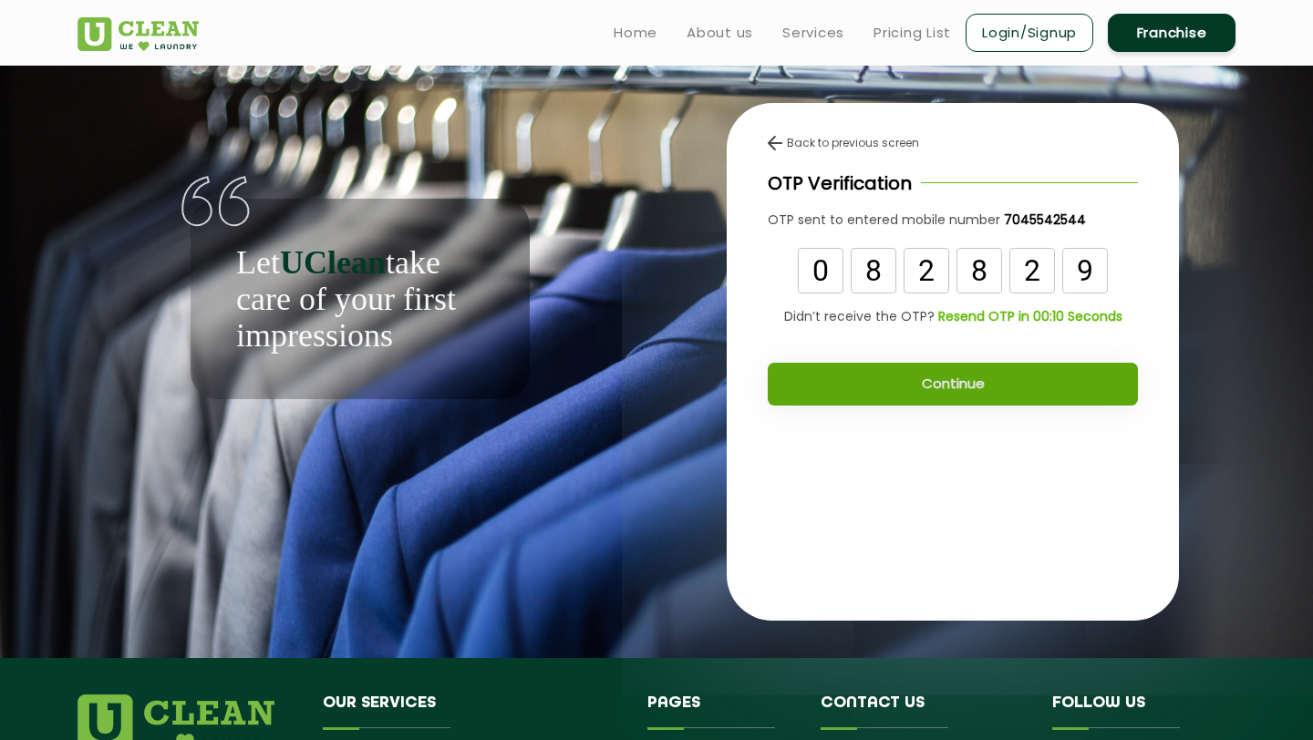
click at [966, 385] on button "Continue" at bounding box center [953, 384] width 370 height 43
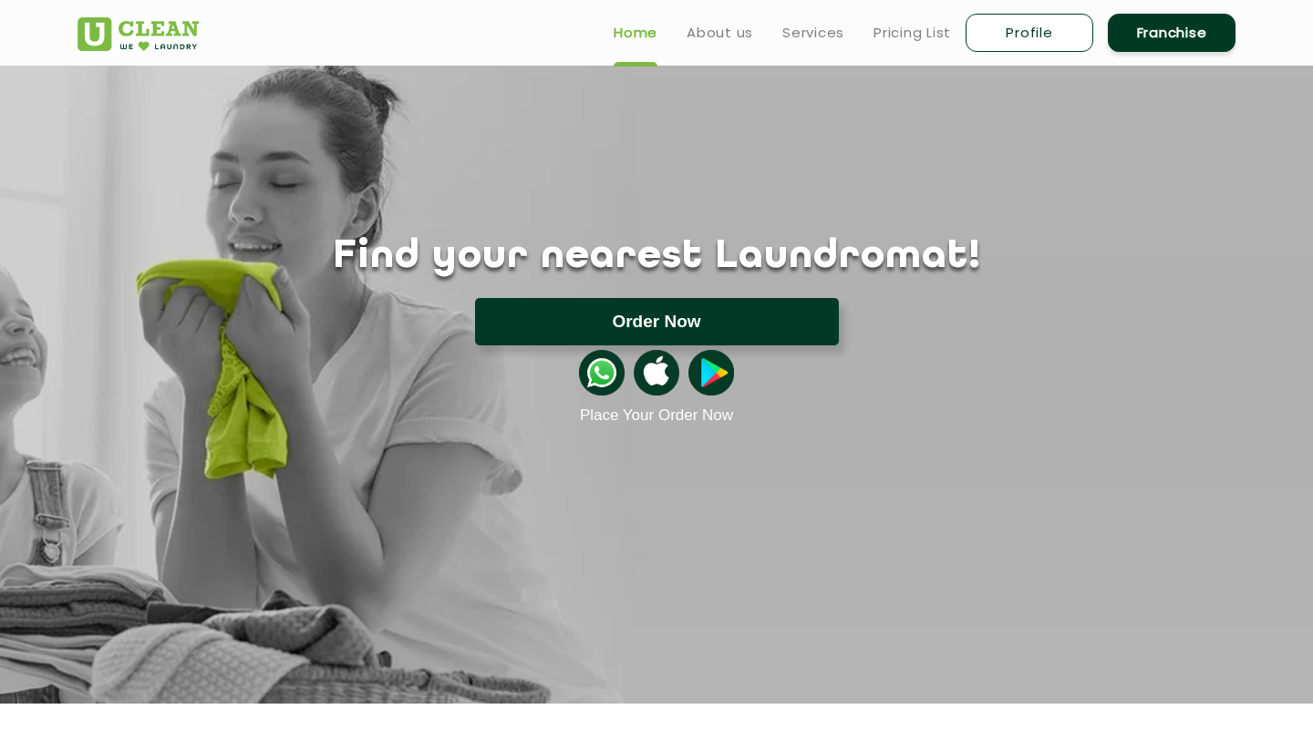
click at [652, 319] on button "Order Now" at bounding box center [657, 321] width 364 height 47
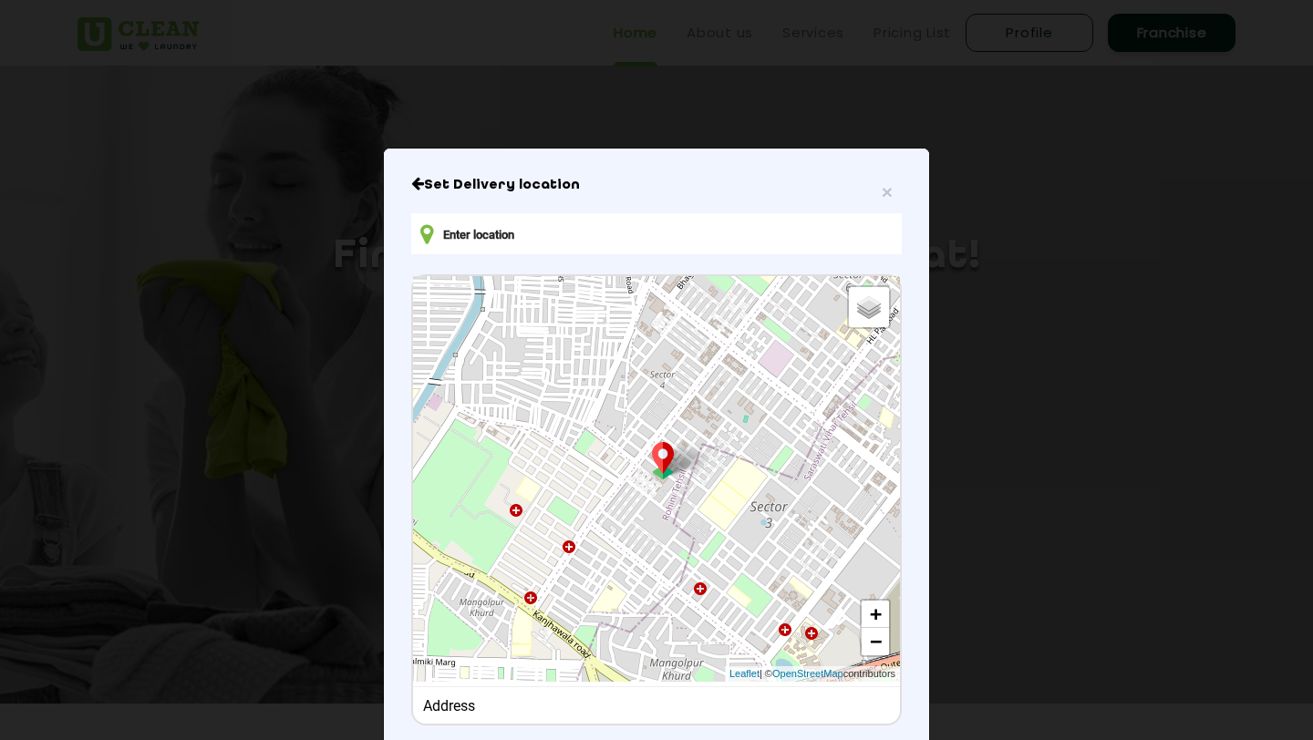
click at [472, 233] on input "text" at bounding box center [656, 233] width 491 height 41
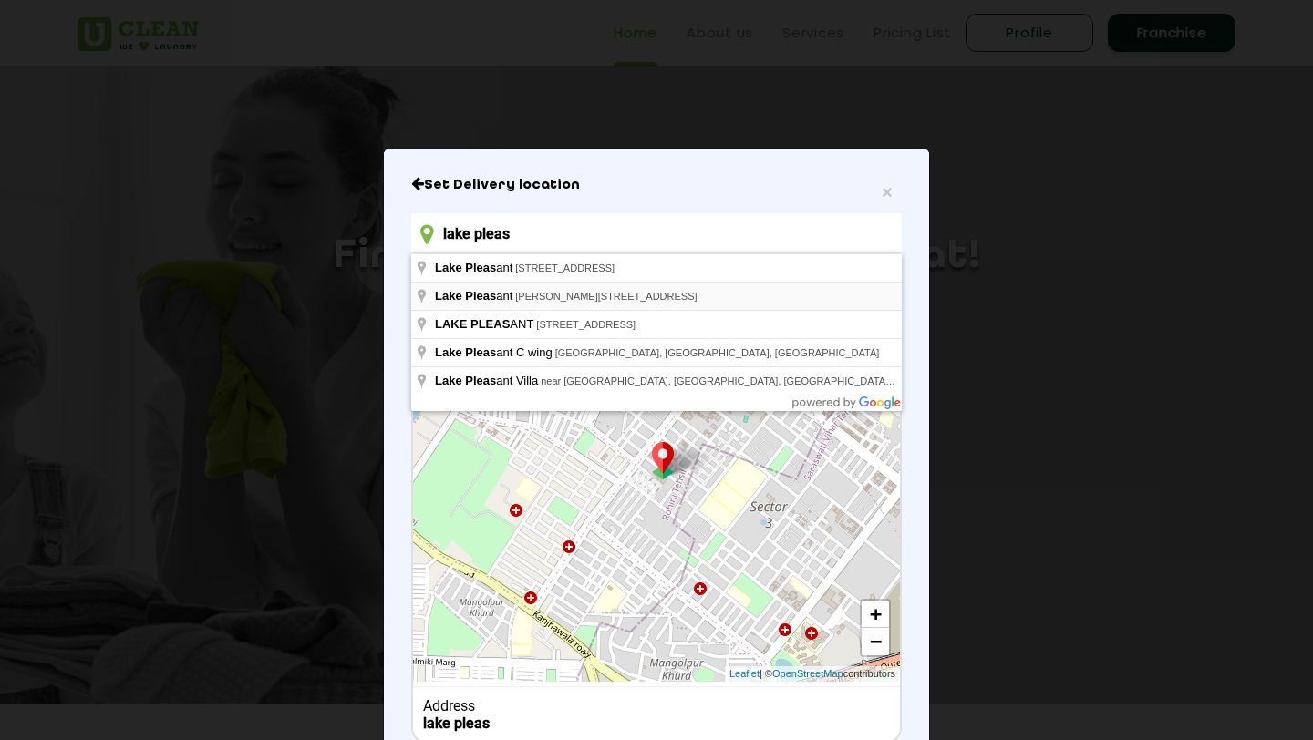
type input "[STREET_ADDRESS]"
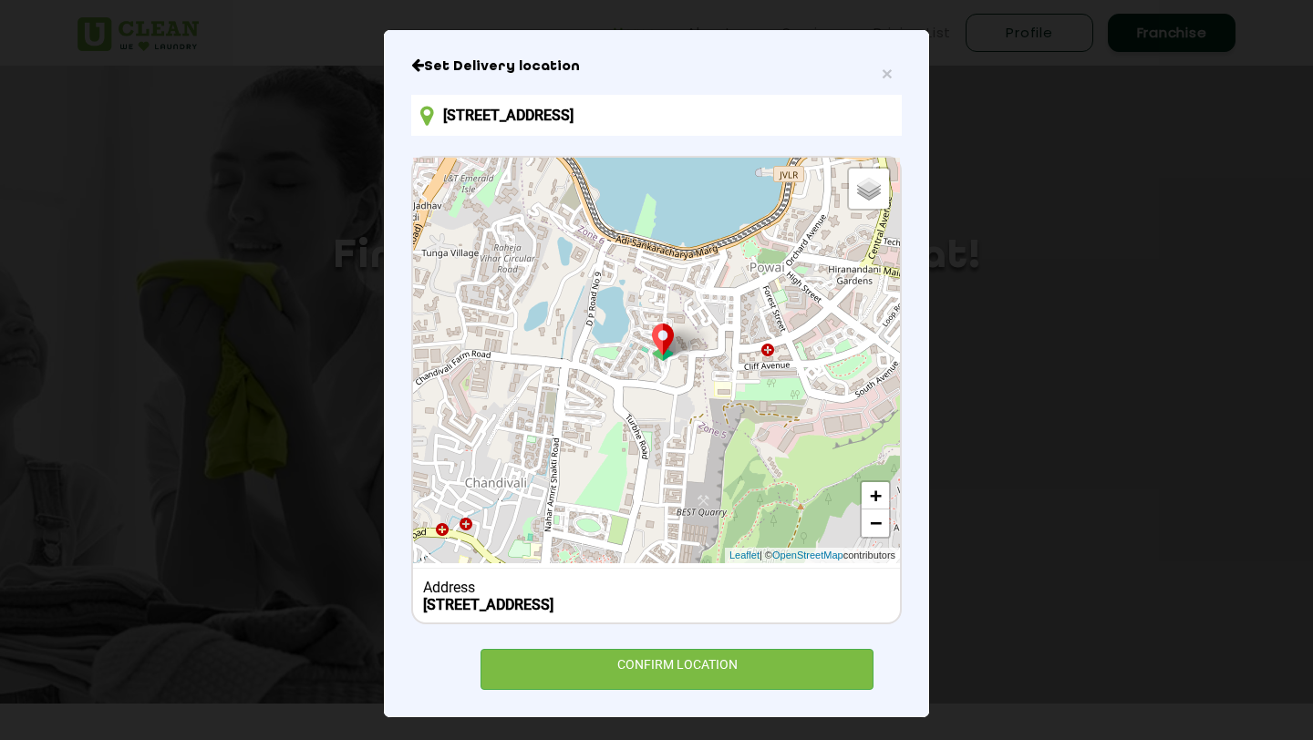
scroll to position [140, 0]
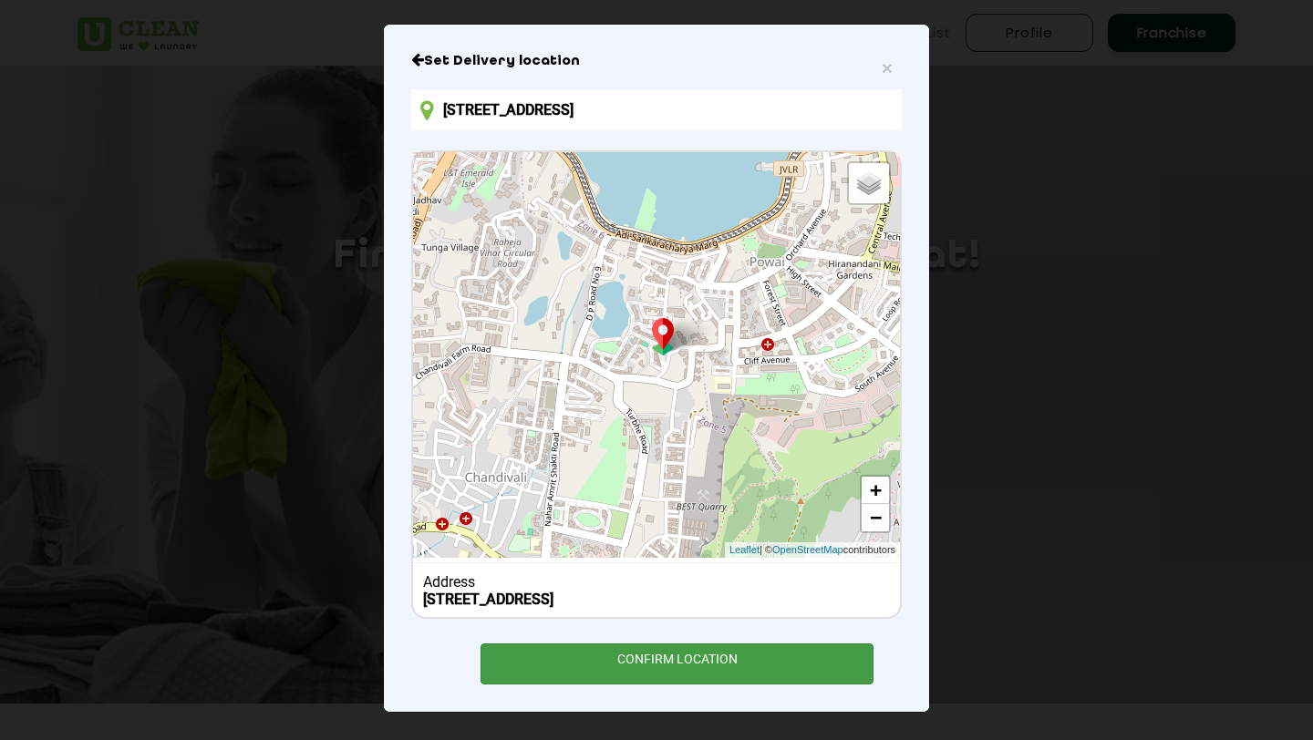
click at [680, 656] on div "CONFIRM LOCATION" at bounding box center [677, 664] width 393 height 41
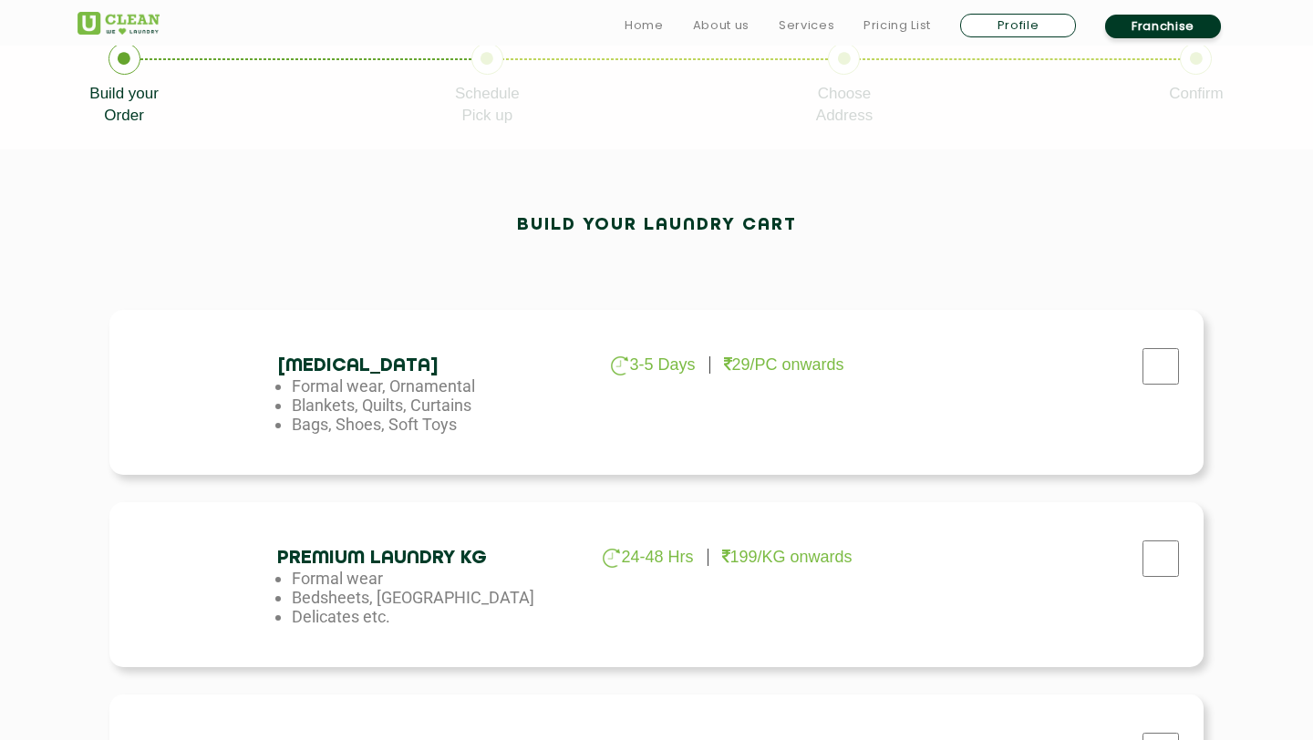
scroll to position [404, 0]
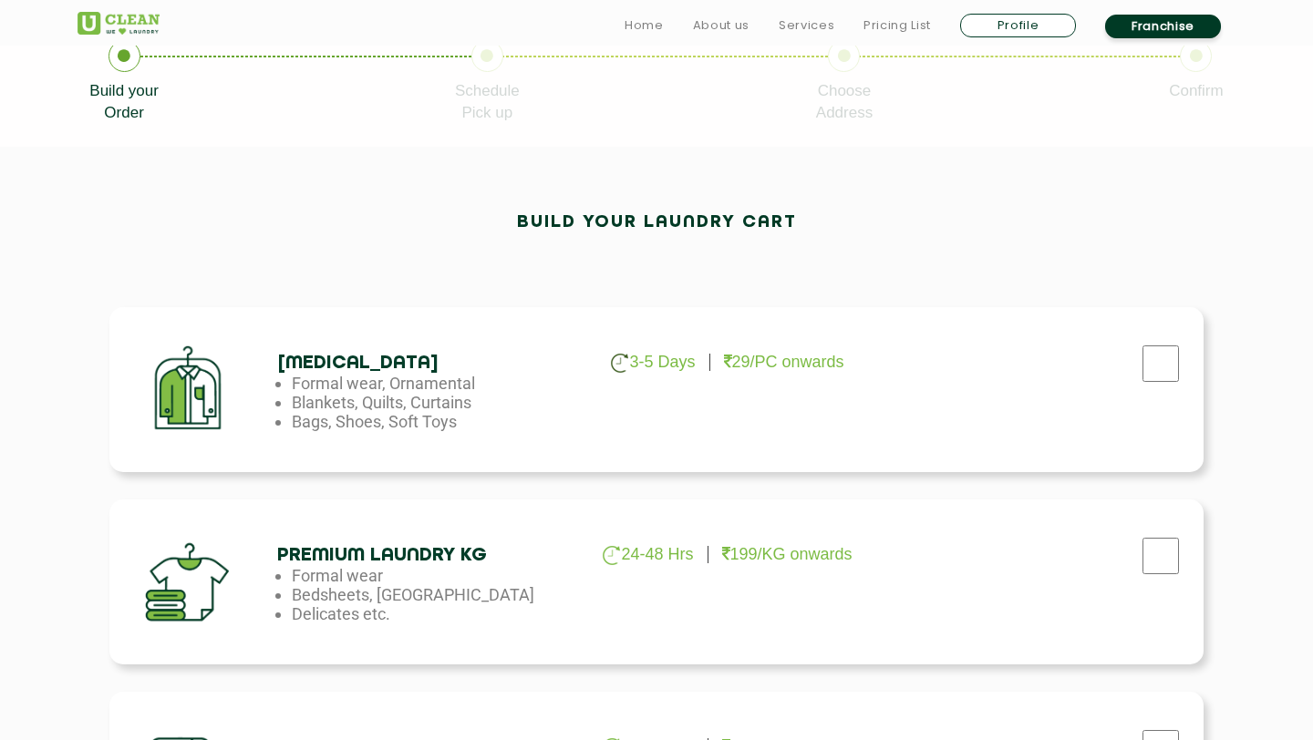
click at [404, 367] on h4 "[MEDICAL_DATA]" at bounding box center [424, 363] width 295 height 21
click at [1155, 358] on input "checkbox" at bounding box center [1161, 364] width 46 height 36
checkbox input "true"
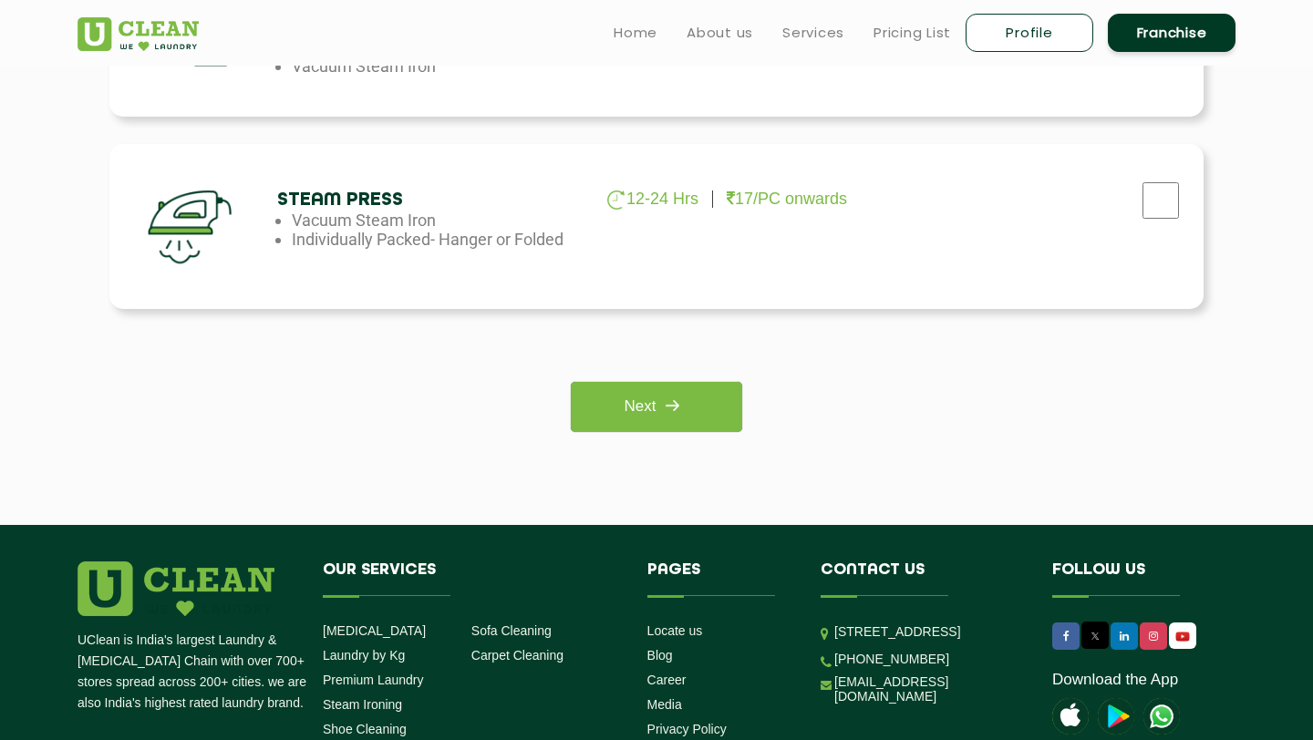
scroll to position [1307, 0]
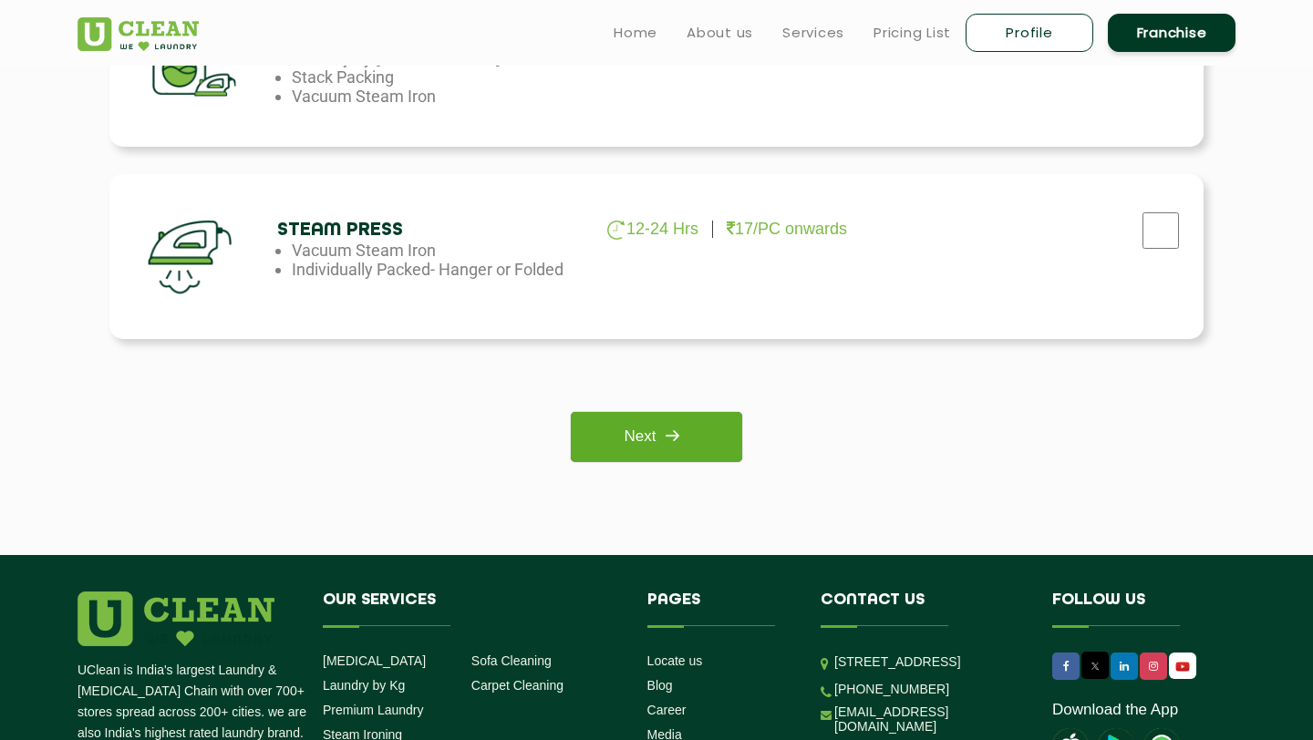
click at [670, 440] on img at bounding box center [672, 435] width 33 height 33
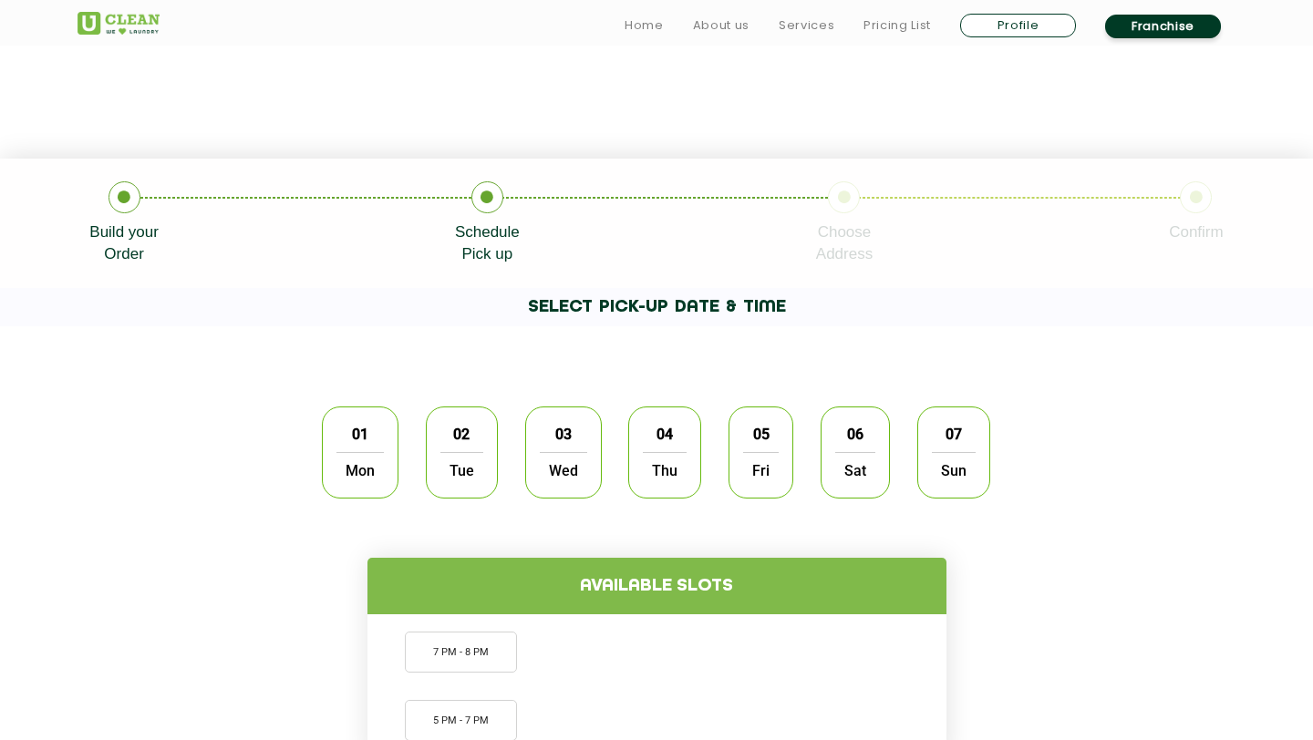
scroll to position [266, 0]
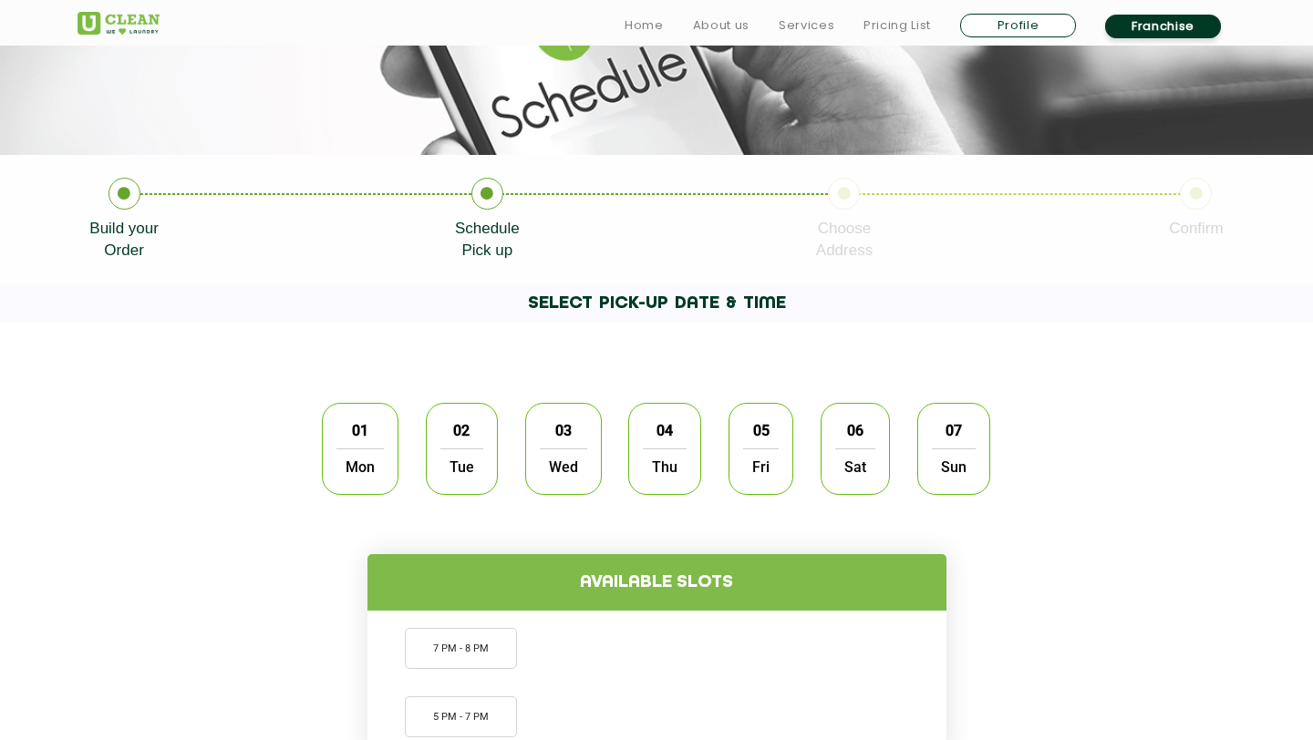
click at [354, 437] on span "01" at bounding box center [360, 431] width 35 height 36
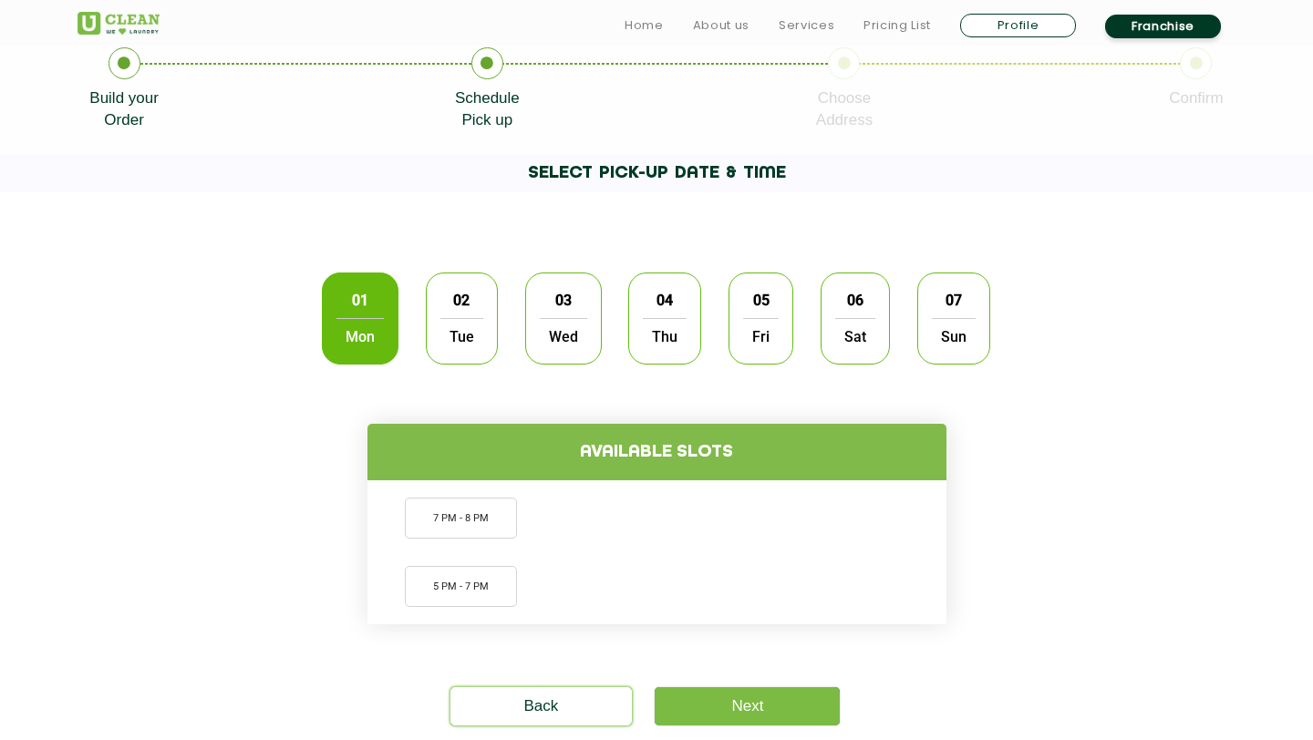
scroll to position [435, 0]
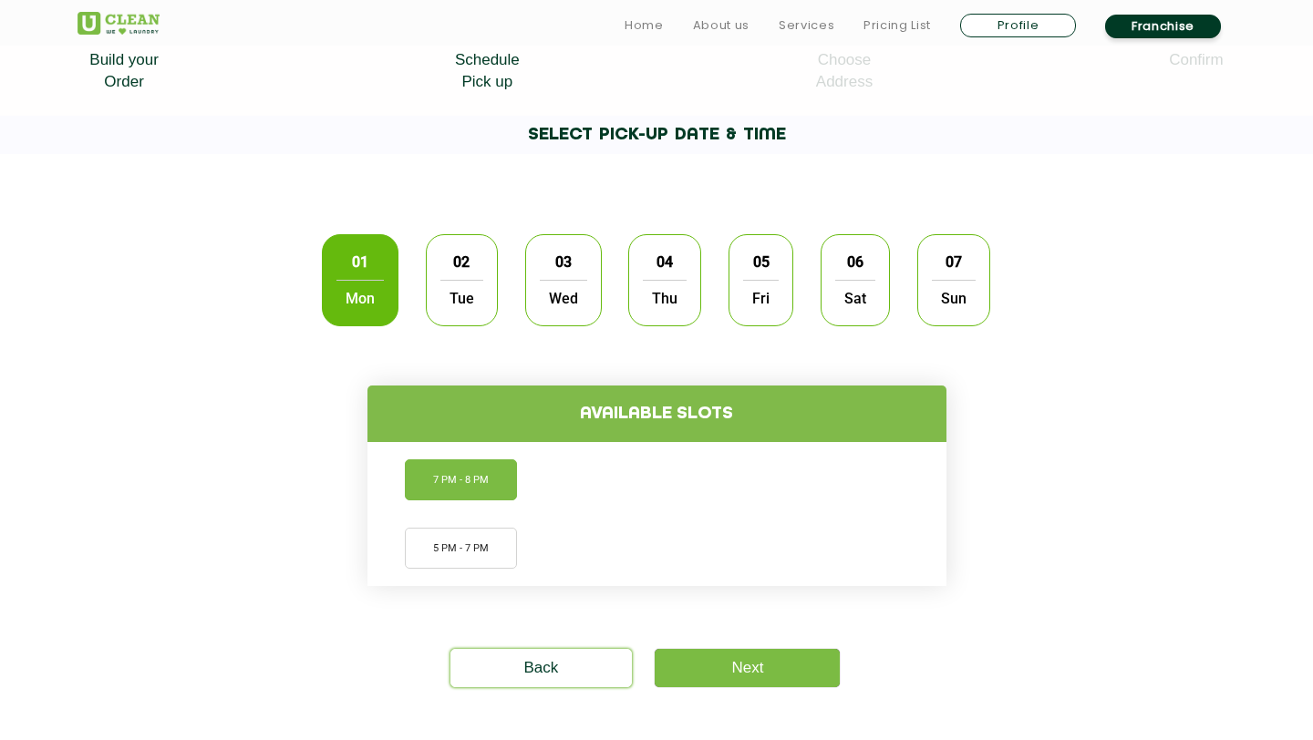
click at [460, 481] on li "7 PM - 8 PM" at bounding box center [461, 480] width 112 height 41
click at [463, 546] on li "5 PM - 7 PM" at bounding box center [461, 548] width 112 height 41
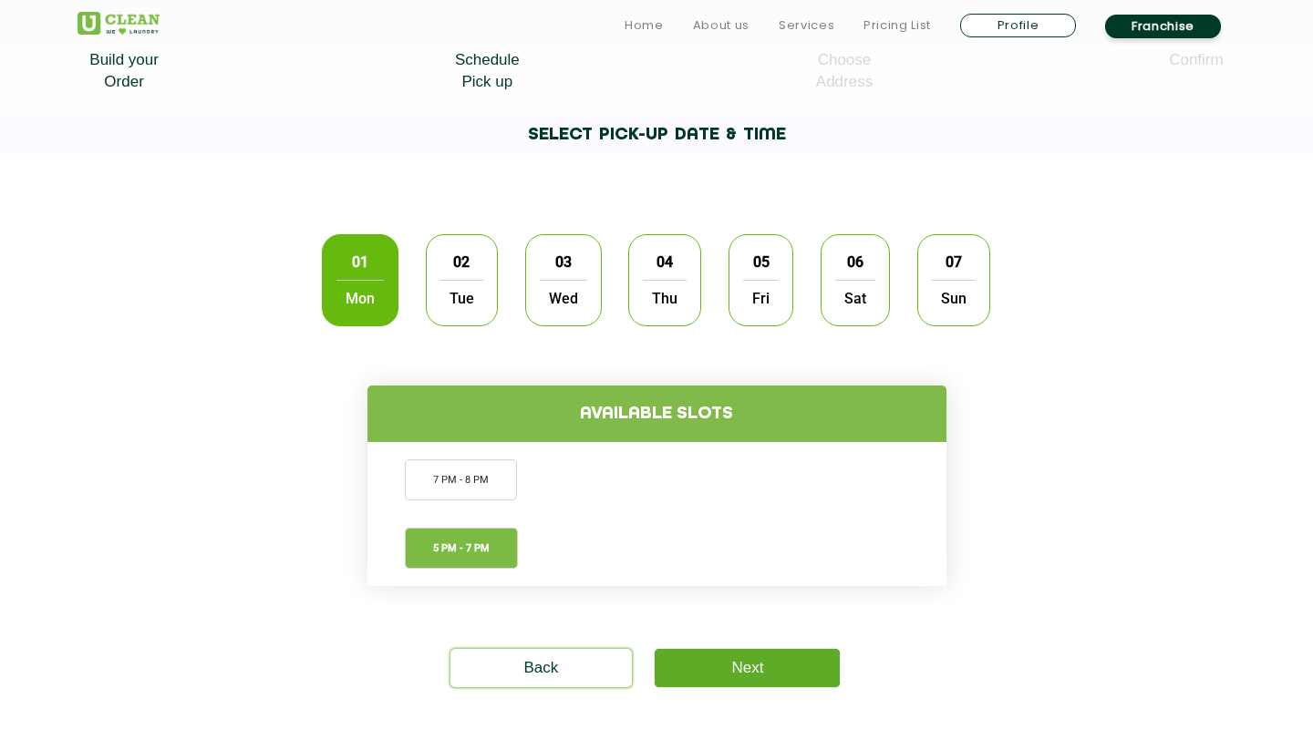
click at [756, 671] on link "Next" at bounding box center [747, 668] width 185 height 38
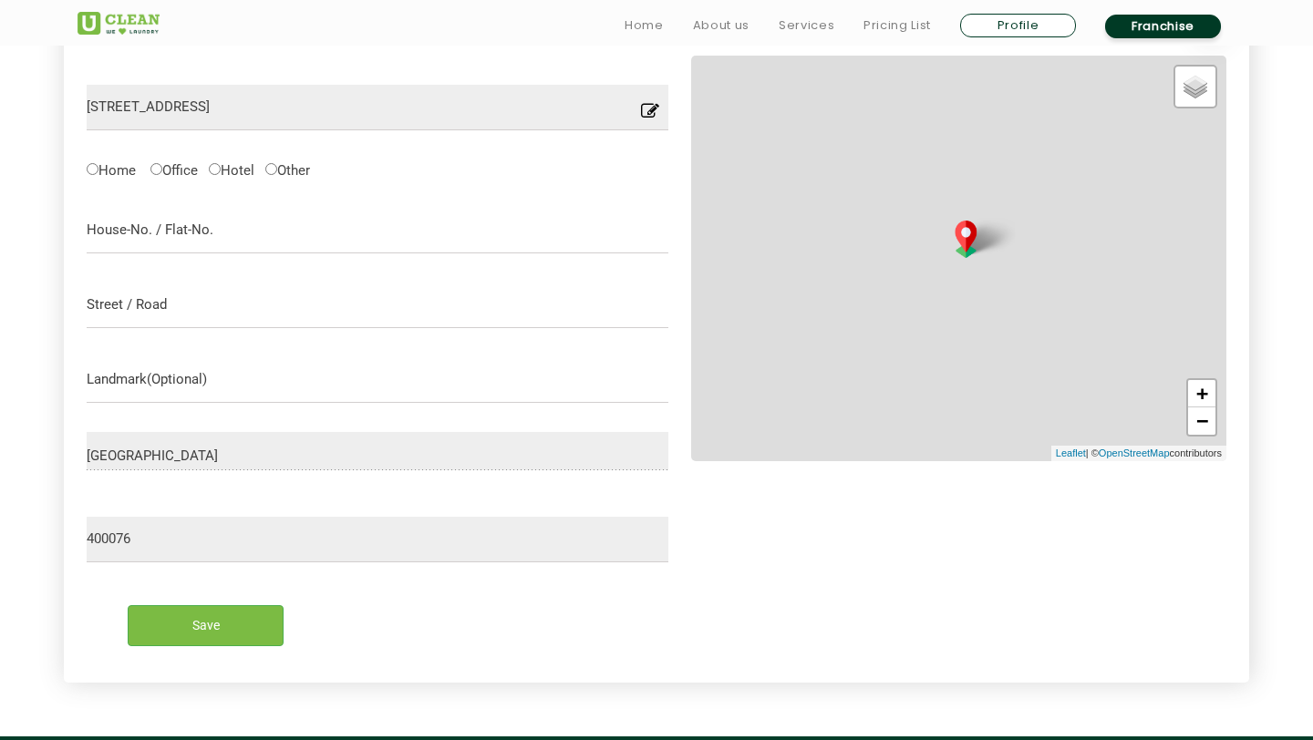
scroll to position [584, 0]
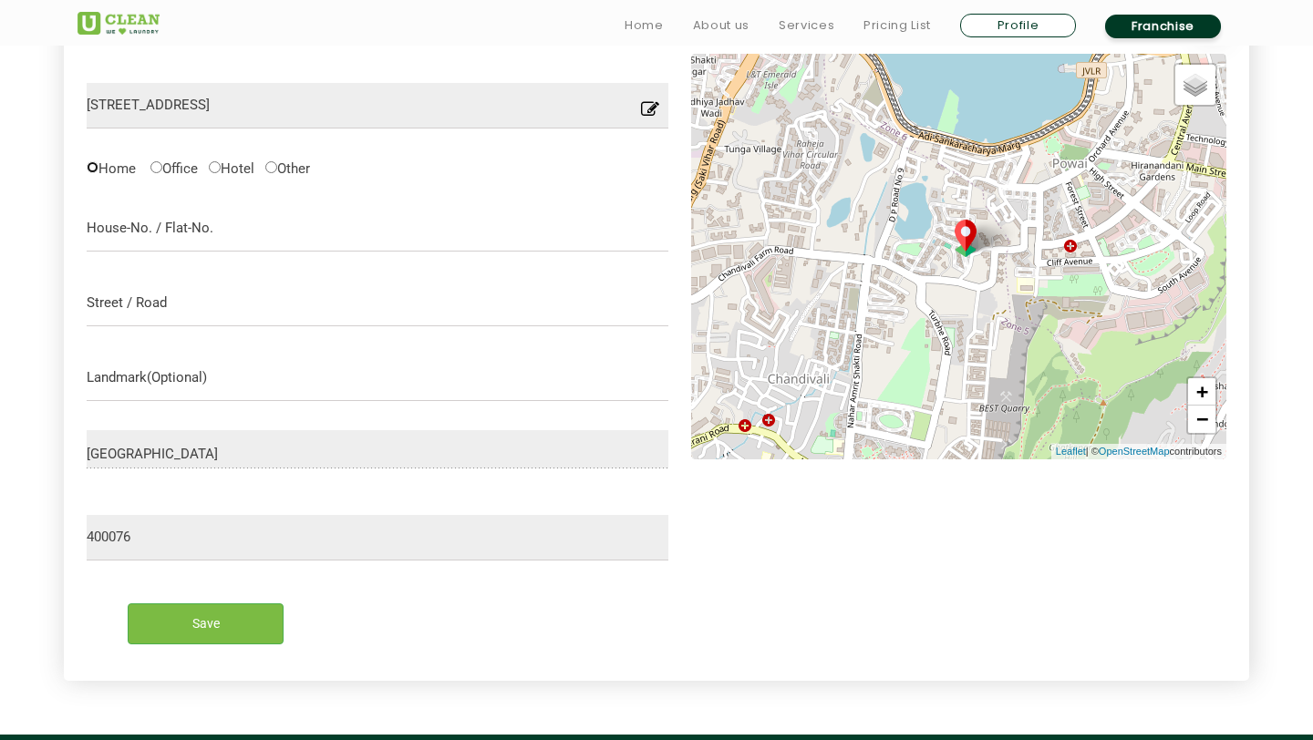
click at [94, 164] on input "Home" at bounding box center [93, 167] width 12 height 12
radio input "true"
click at [109, 222] on input "text" at bounding box center [378, 229] width 582 height 46
click at [234, 231] on input "C 704, [GEOGRAPHIC_DATA], [GEOGRAPHIC_DATA]" at bounding box center [378, 229] width 582 height 46
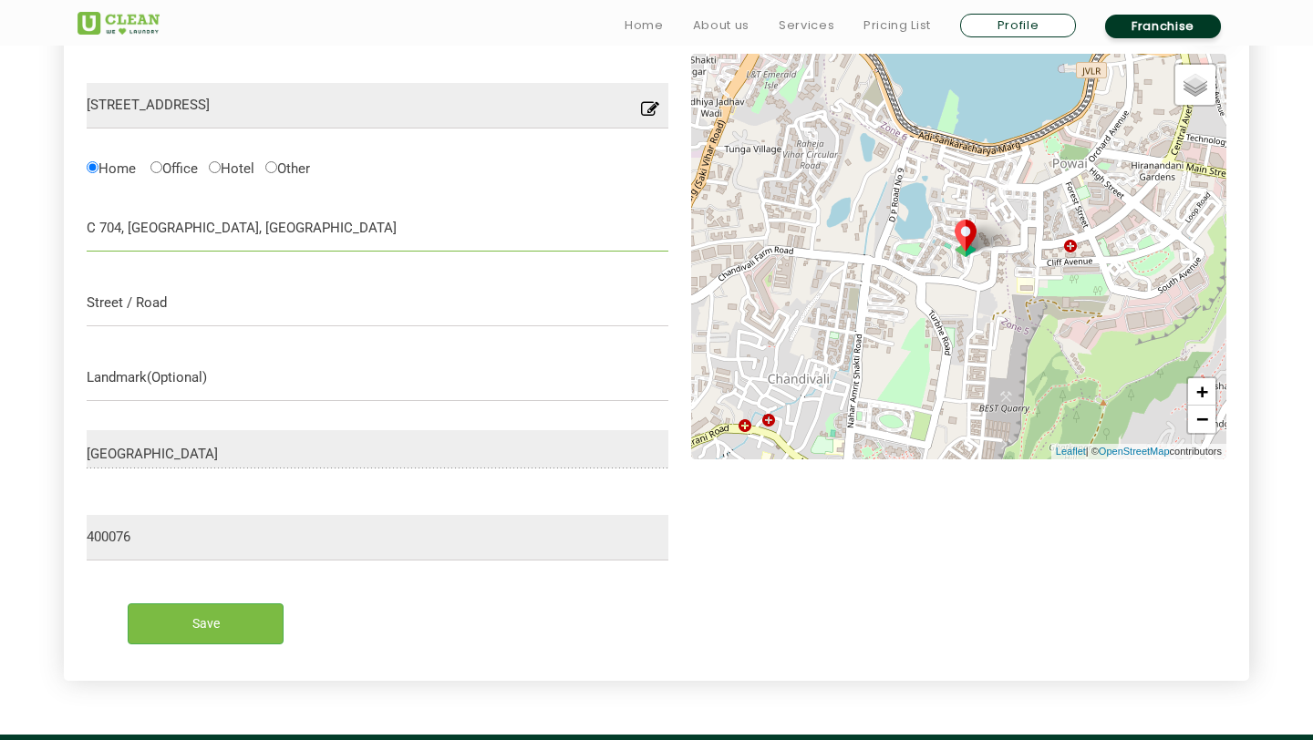
click at [314, 232] on input "C 704, [GEOGRAPHIC_DATA], [GEOGRAPHIC_DATA]" at bounding box center [378, 229] width 582 height 46
type input "C 704, [GEOGRAPHIC_DATA], [GEOGRAPHIC_DATA]"
click at [127, 306] on input "text" at bounding box center [378, 304] width 582 height 46
type input "L"
type input "Phase 2"
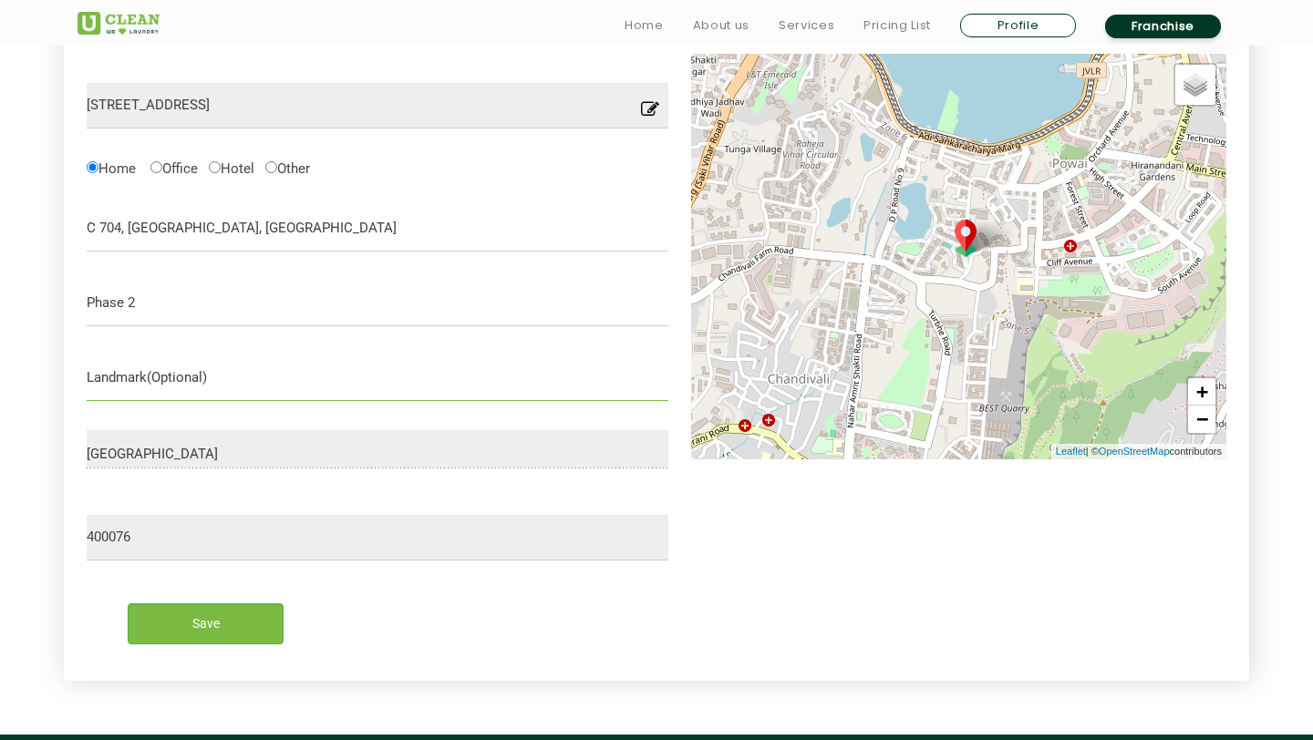
click at [124, 373] on input "text" at bounding box center [378, 379] width 582 height 46
type input "Lake Homes"
click at [206, 629] on input "Save" at bounding box center [206, 624] width 156 height 41
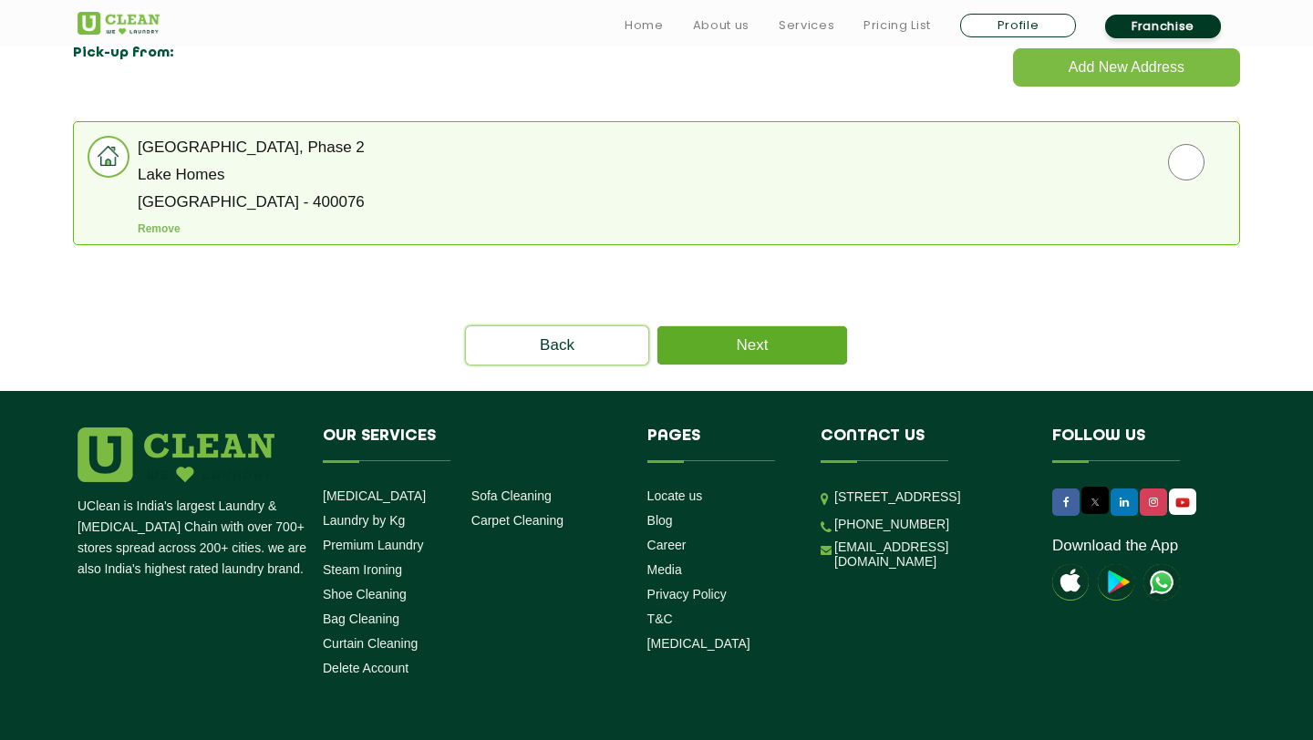
click at [768, 350] on link "Next" at bounding box center [752, 345] width 190 height 38
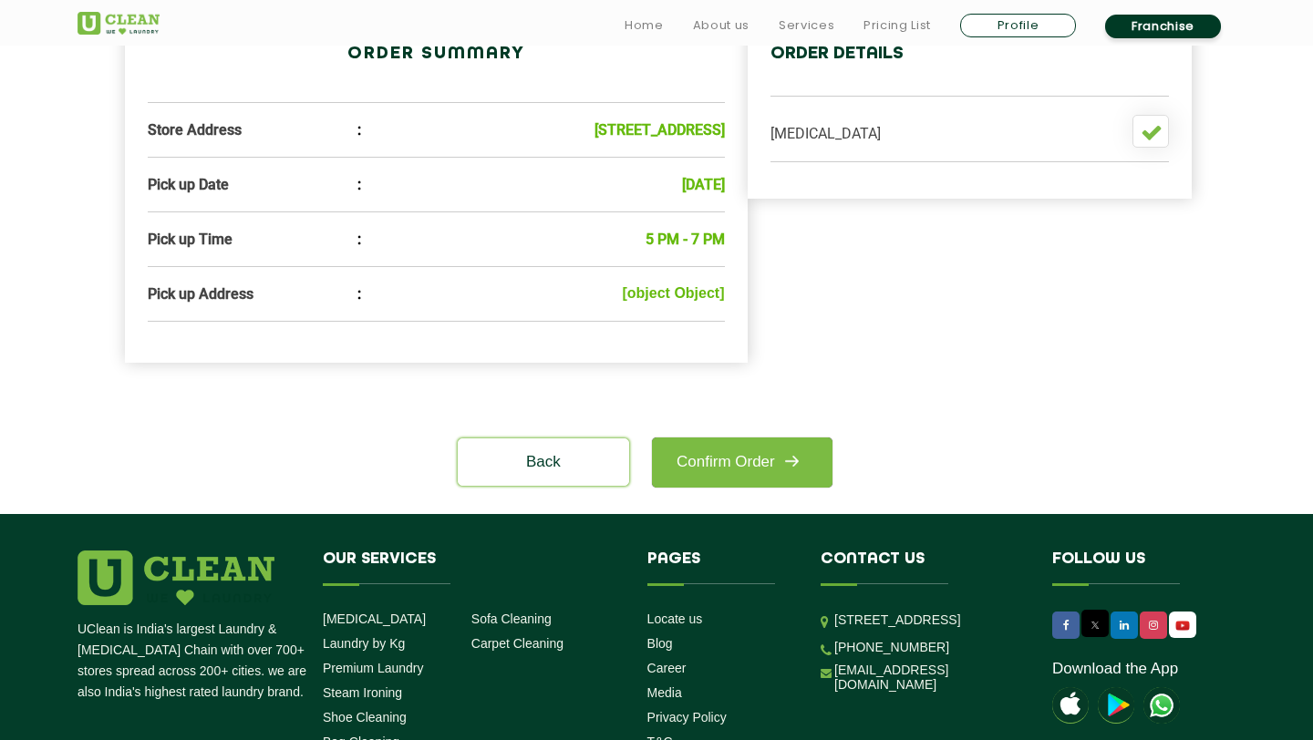
scroll to position [625, 0]
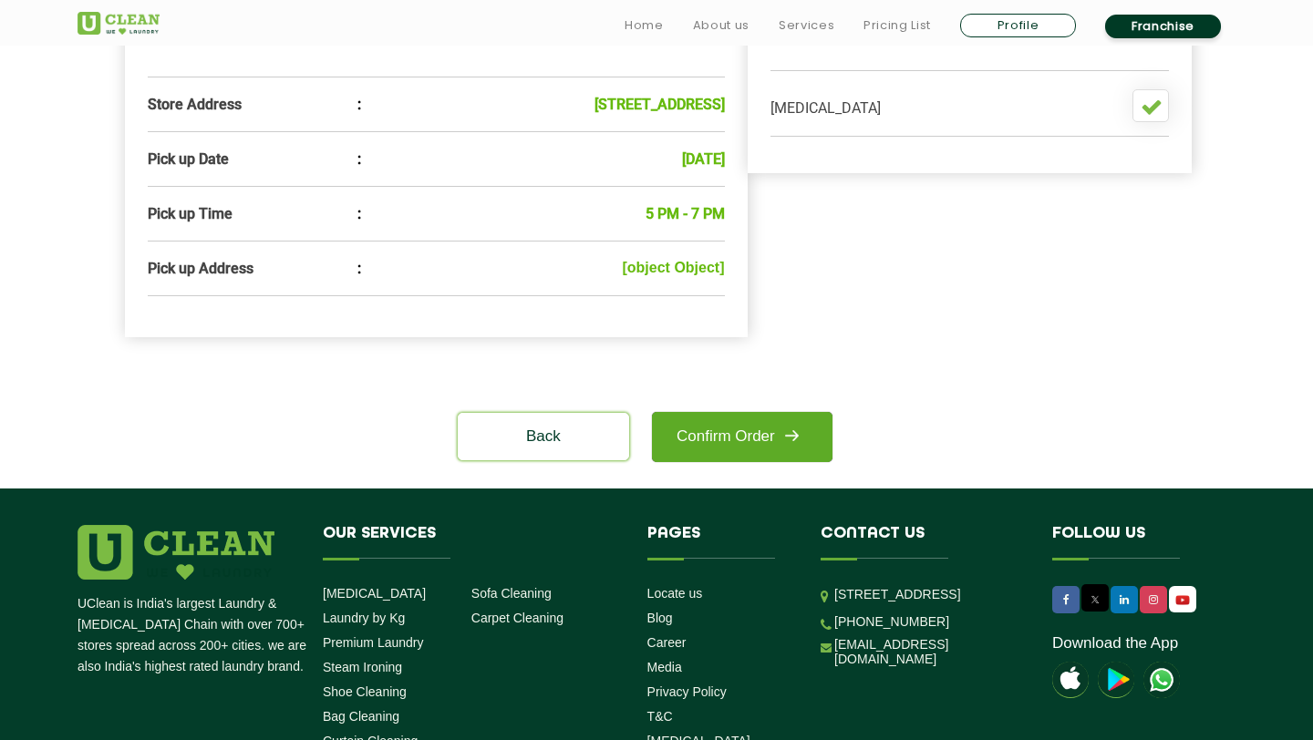
click at [749, 462] on link "Confirm Order" at bounding box center [742, 437] width 181 height 50
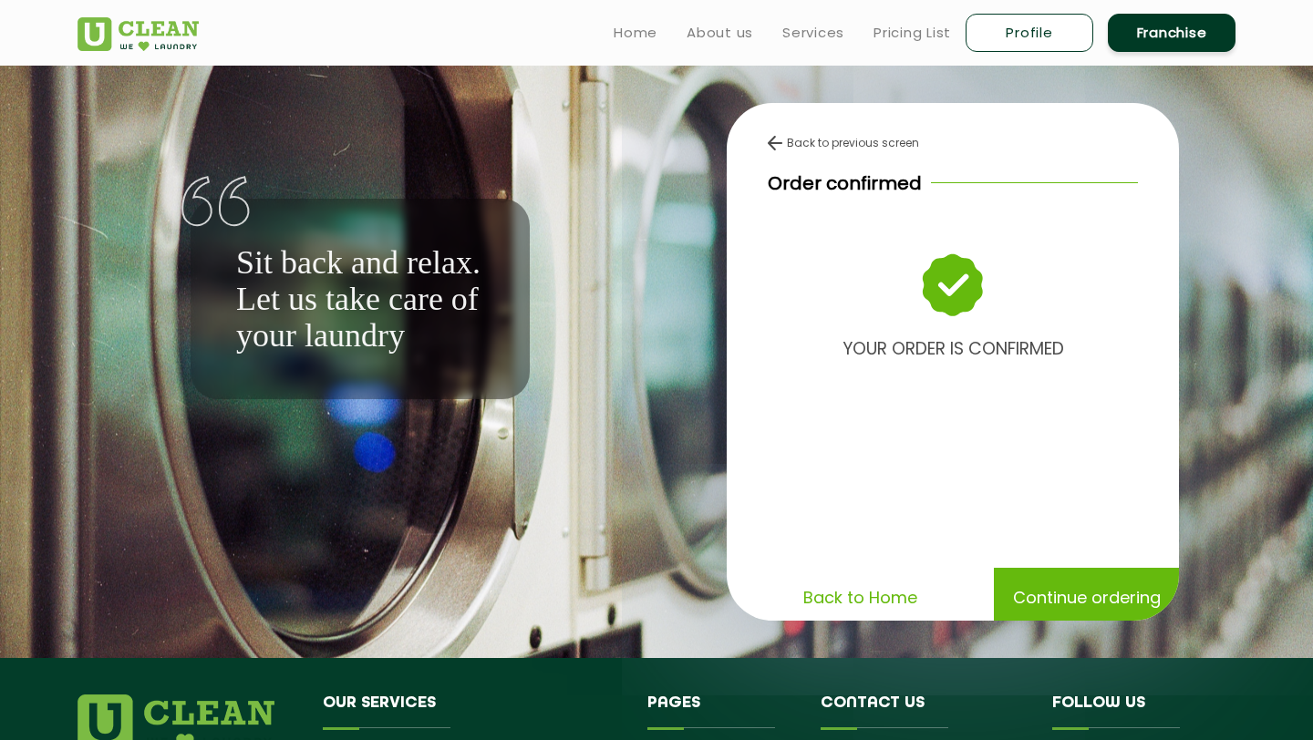
click at [1076, 597] on p "Continue ordering" at bounding box center [1087, 598] width 148 height 32
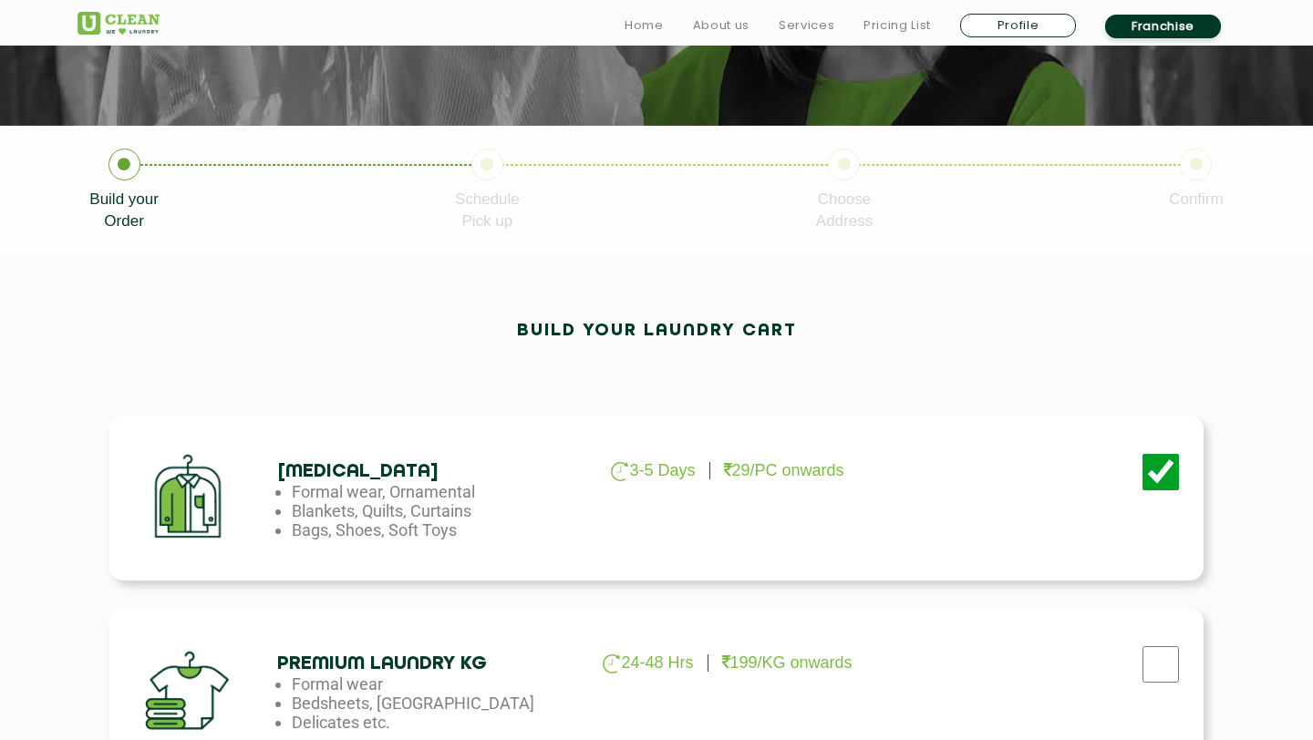
scroll to position [303, 0]
